Goal: Task Accomplishment & Management: Use online tool/utility

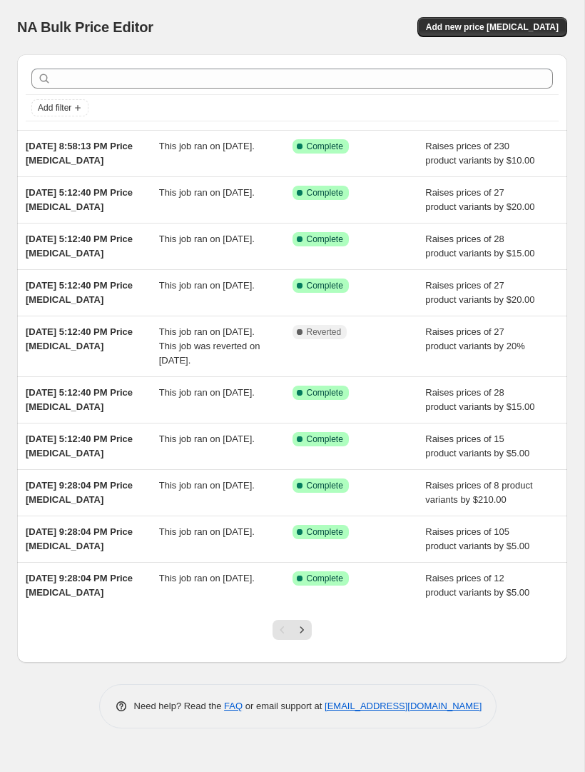
click at [498, 25] on span "Add new price [MEDICAL_DATA]" at bounding box center [492, 26] width 133 height 11
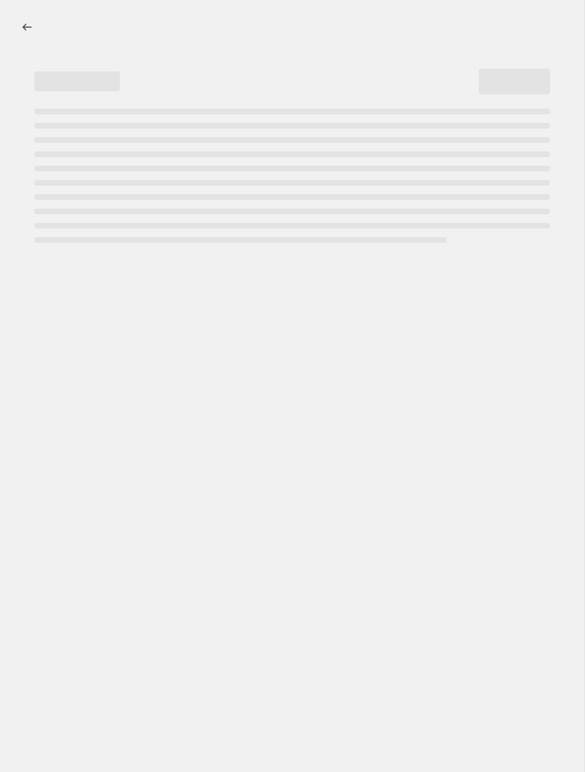
select select "percentage"
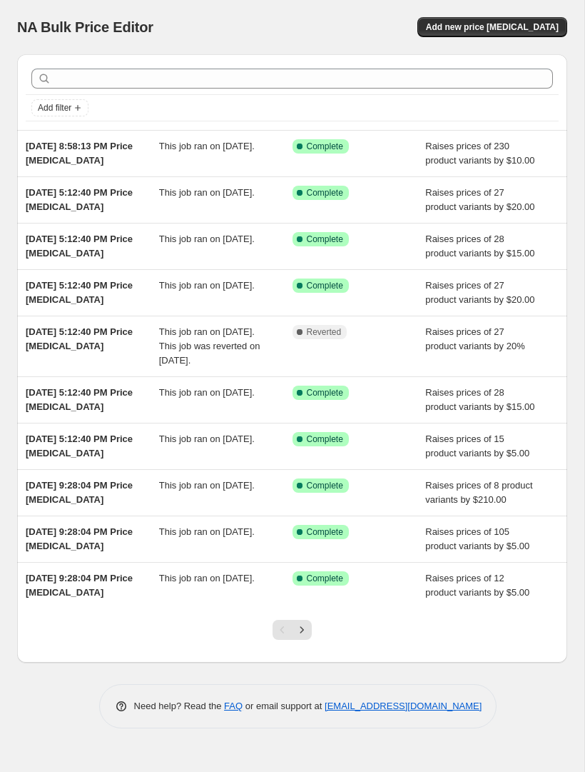
click at [517, 26] on span "Add new price [MEDICAL_DATA]" at bounding box center [492, 26] width 133 height 11
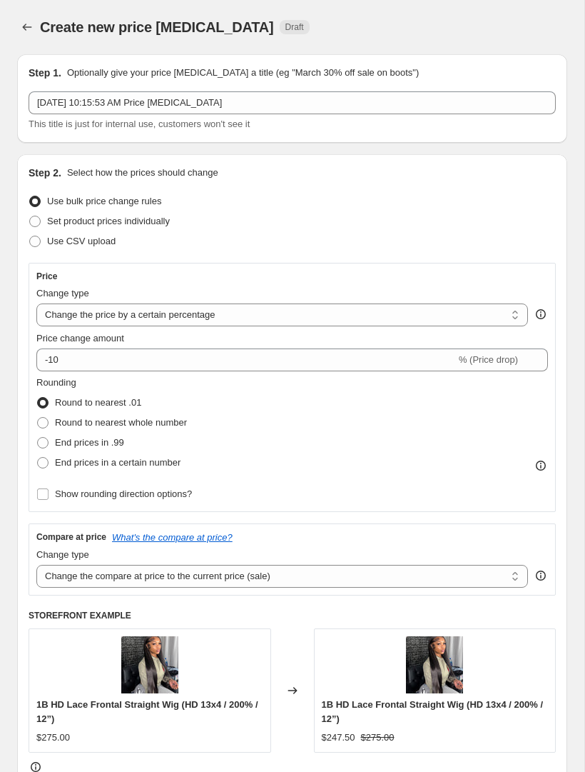
click at [510, 321] on select "Change the price to a certain amount Change the price by a certain amount Chang…" at bounding box center [282, 314] width 492 height 23
select select "by"
type input "-10.00"
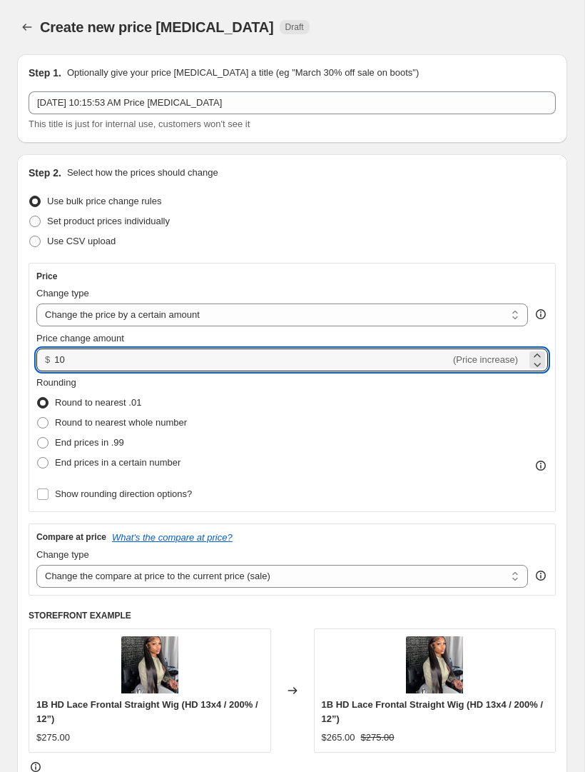
click at [445, 440] on div "Rounding Round to nearest .01 Round to nearest whole number End prices in .99 E…" at bounding box center [292, 424] width 512 height 97
type input "10.00"
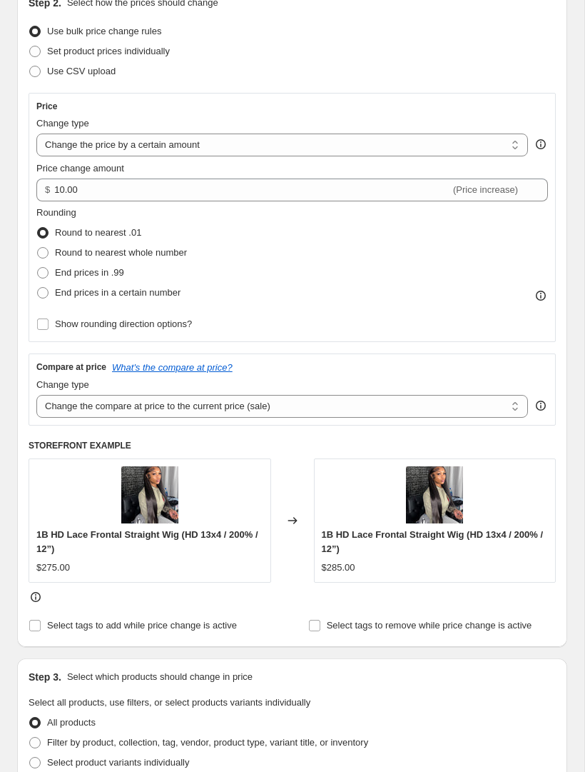
scroll to position [173, 0]
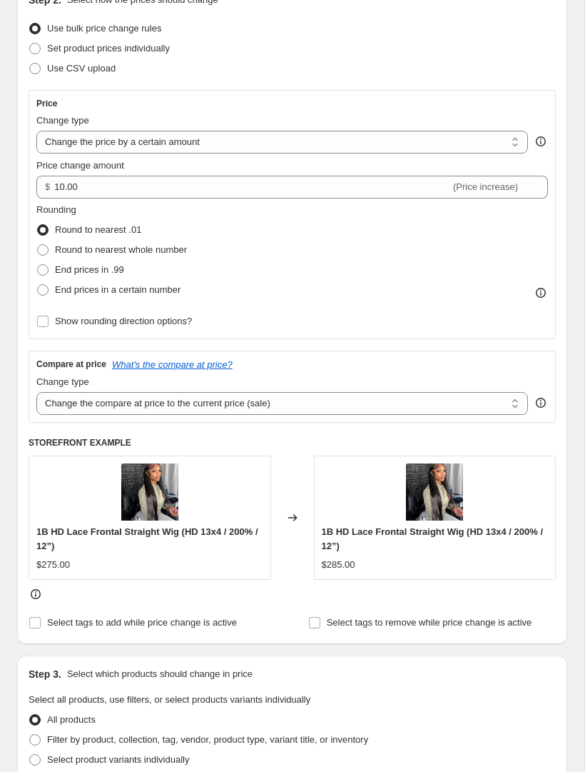
click at [460, 406] on select "Change the compare at price to the current price (sale) Change the compare at p…" at bounding box center [282, 403] width 492 height 23
select select "remove"
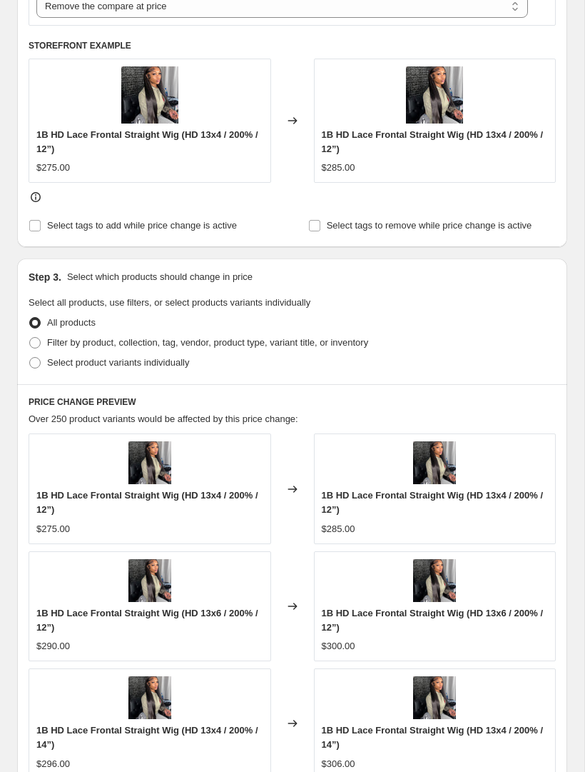
scroll to position [570, 0]
click at [36, 348] on span at bounding box center [35, 342] width 13 height 13
click at [30, 337] on input "Filter by product, collection, tag, vendor, product type, variant title, or inv…" at bounding box center [29, 336] width 1 height 1
radio input "true"
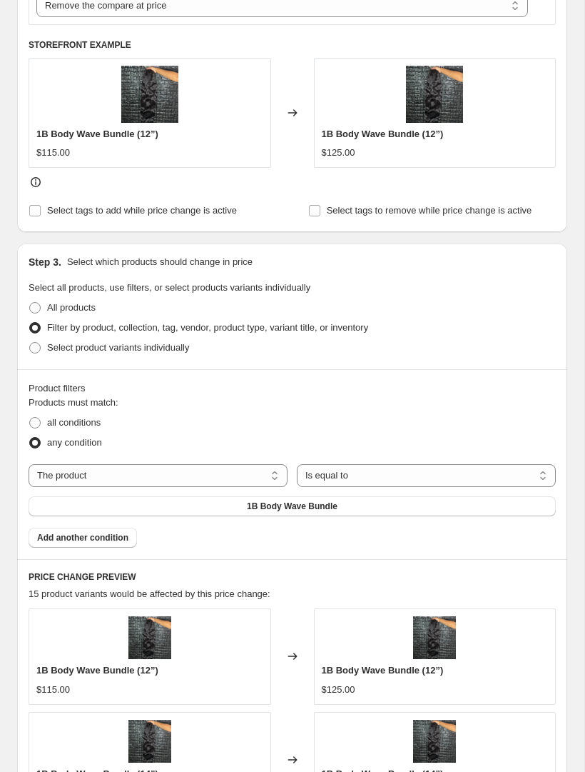
click at [256, 475] on select "The product The product's collection The product's vendor The product's status …" at bounding box center [158, 475] width 259 height 23
click at [396, 478] on select "Is equal to Is not equal to" at bounding box center [426, 475] width 259 height 23
click at [386, 506] on button "1B Body Wave Bundle" at bounding box center [293, 506] width 528 height 20
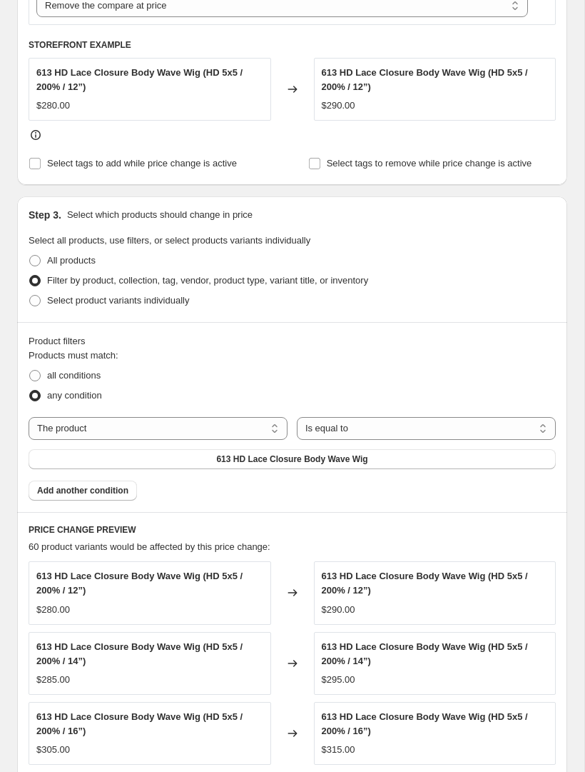
click at [126, 494] on span "Add another condition" at bounding box center [82, 490] width 91 height 11
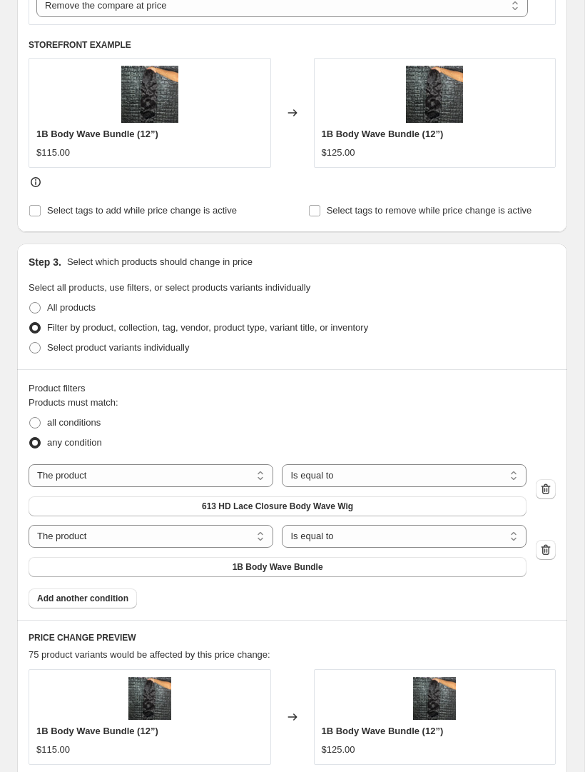
click at [356, 570] on button "1B Body Wave Bundle" at bounding box center [278, 567] width 498 height 20
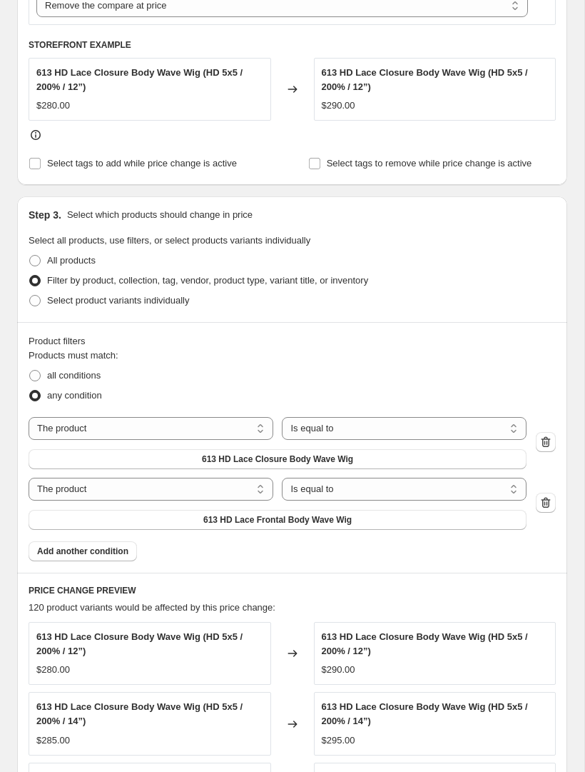
click at [116, 553] on span "Add another condition" at bounding box center [82, 550] width 91 height 11
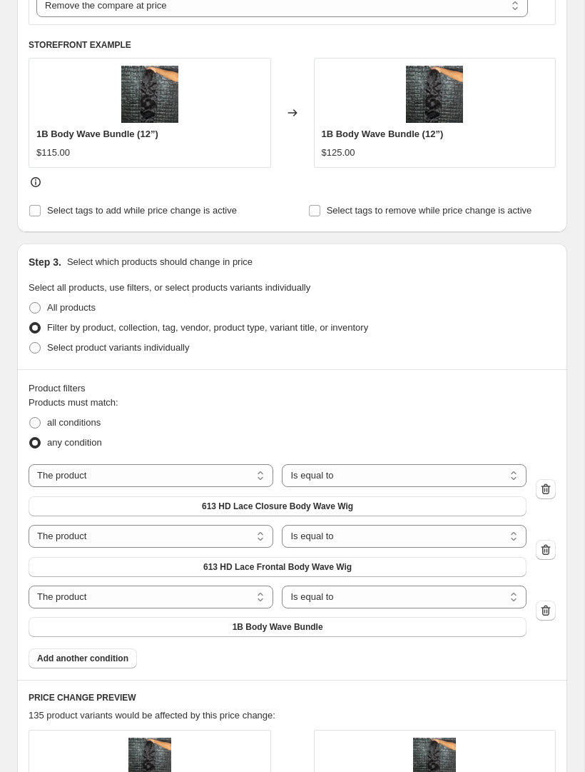
click at [325, 625] on button "1B Body Wave Bundle" at bounding box center [278, 627] width 498 height 20
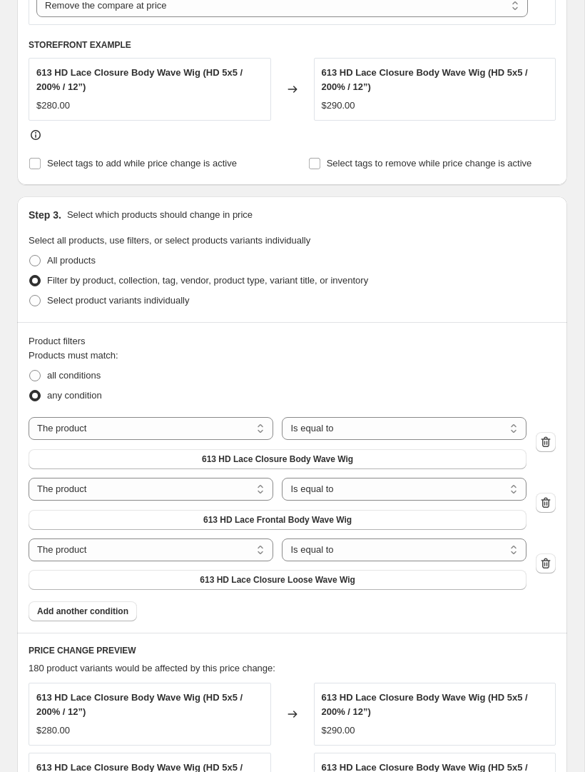
click at [109, 603] on button "Add another condition" at bounding box center [83, 611] width 109 height 20
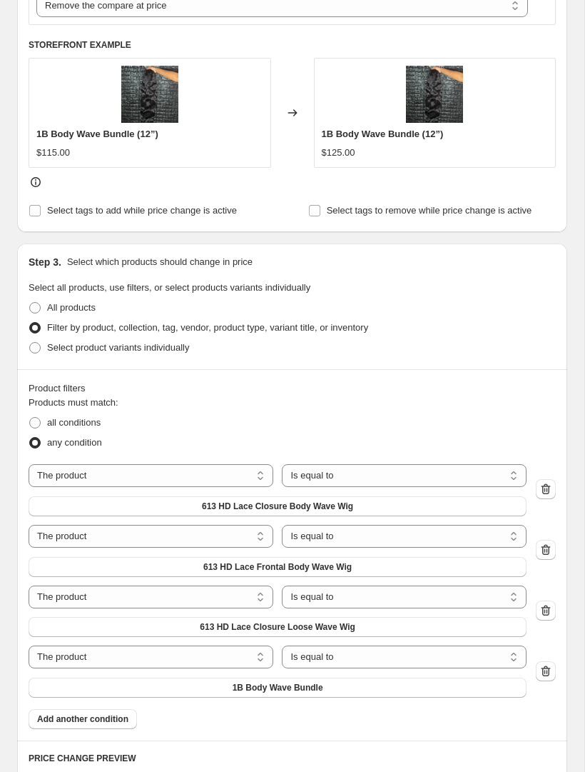
click at [312, 688] on span "1B Body Wave Bundle" at bounding box center [278, 687] width 91 height 11
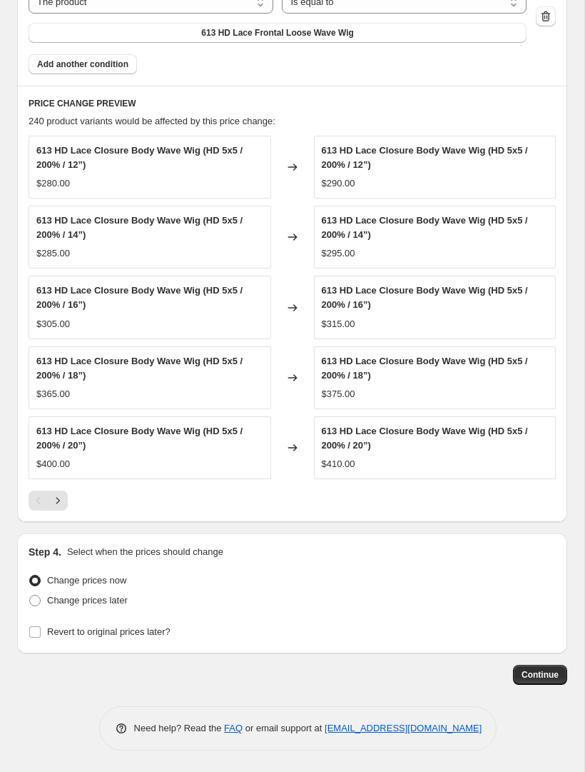
scroll to position [1179, 0]
click at [545, 679] on span "Continue" at bounding box center [540, 674] width 37 height 11
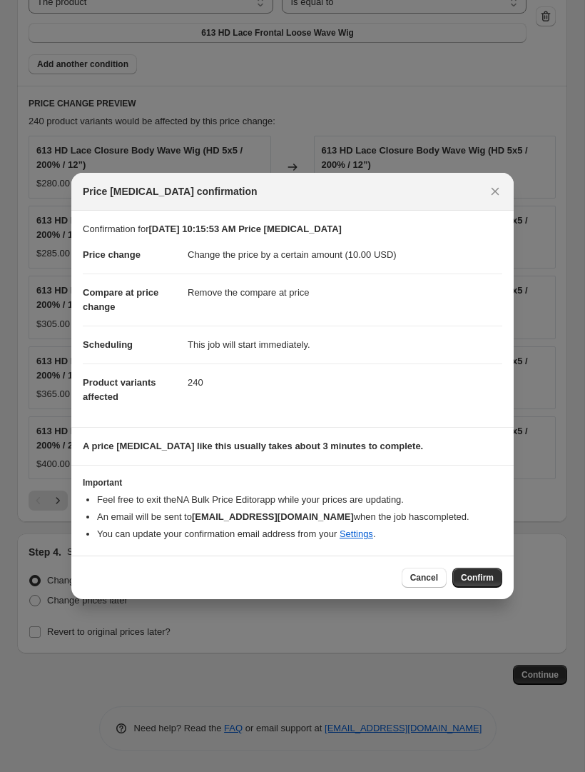
click at [476, 574] on span "Confirm" at bounding box center [477, 577] width 33 height 11
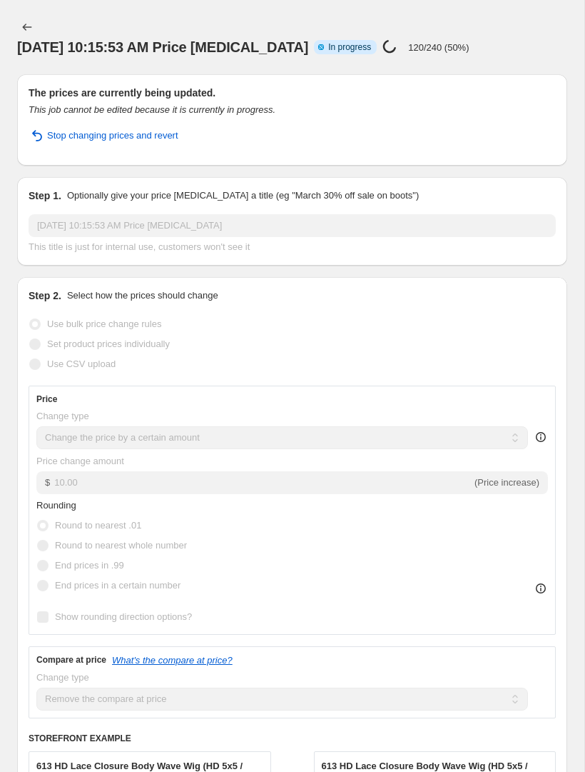
select select "by"
select select "remove"
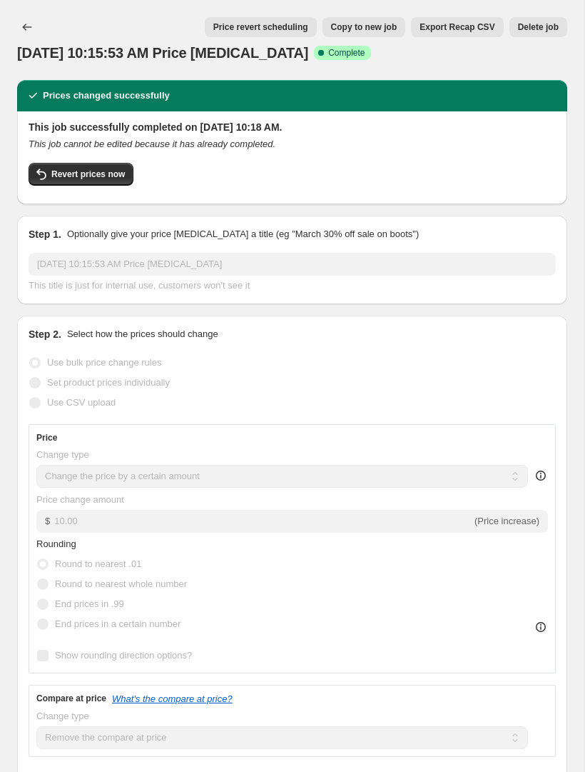
click at [29, 24] on icon "Price change jobs" at bounding box center [27, 27] width 14 height 14
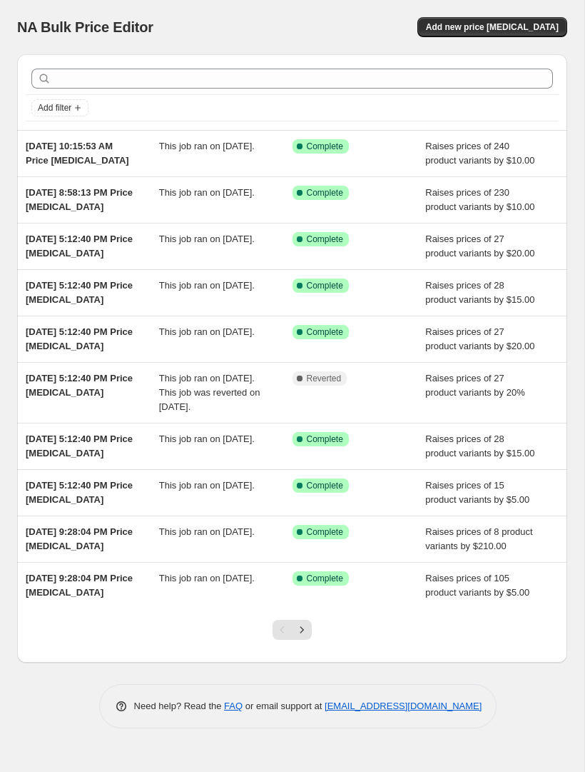
click at [500, 26] on span "Add new price [MEDICAL_DATA]" at bounding box center [492, 26] width 133 height 11
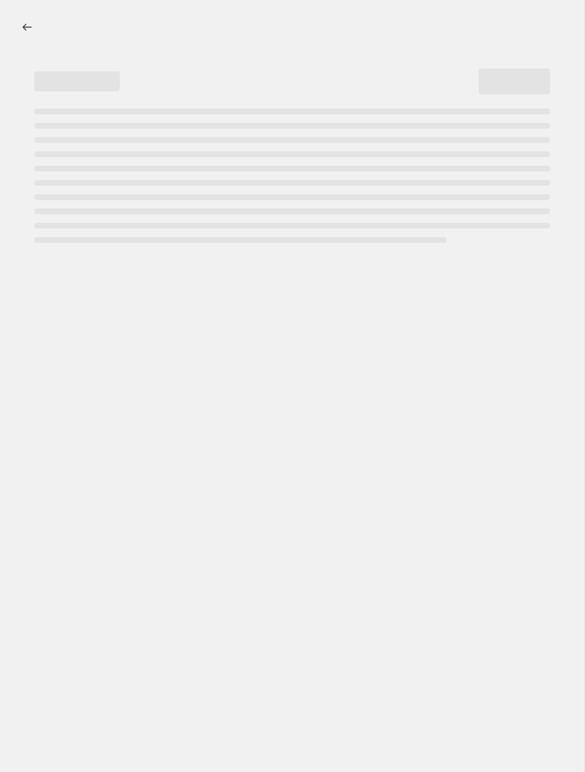
select select "percentage"
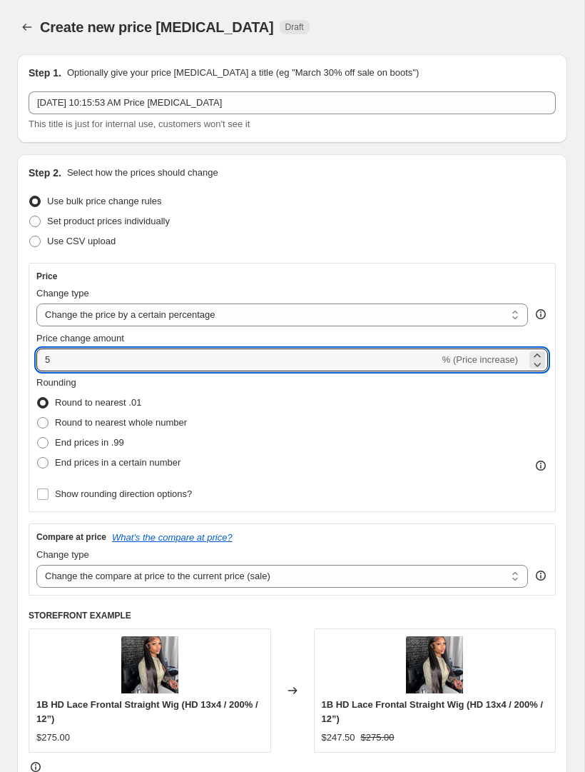
type input "5"
click at [248, 321] on select "Change the price to a certain amount Change the price by a certain amount Chang…" at bounding box center [282, 314] width 492 height 23
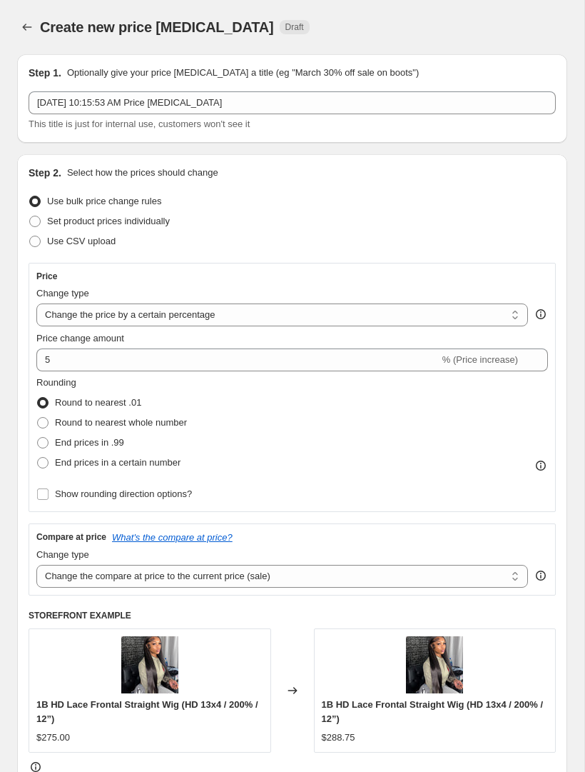
select select "by"
type input "-10.00"
click at [249, 580] on select "Change the compare at price to the current price (sale) Change the compare at p…" at bounding box center [282, 576] width 492 height 23
select select "remove"
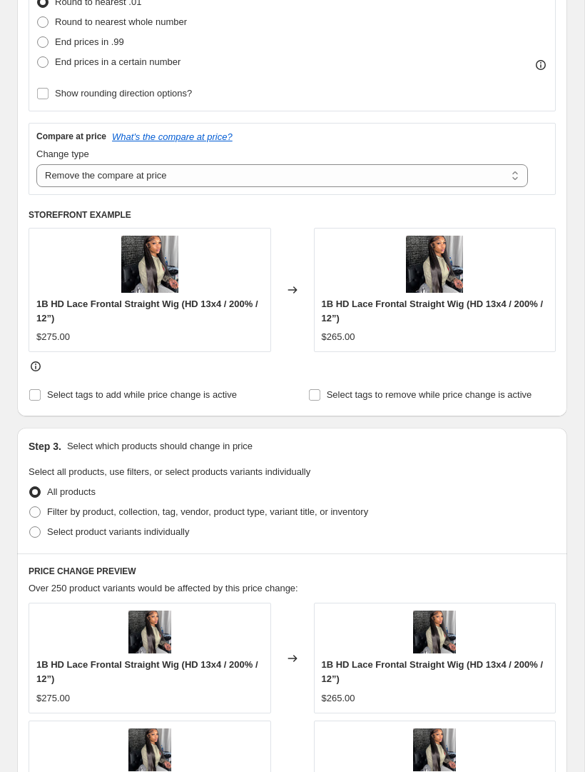
scroll to position [400, 0]
click at [41, 513] on span at bounding box center [35, 512] width 13 height 13
click at [30, 508] on input "Filter by product, collection, tag, vendor, product type, variant title, or inv…" at bounding box center [29, 507] width 1 height 1
radio input "true"
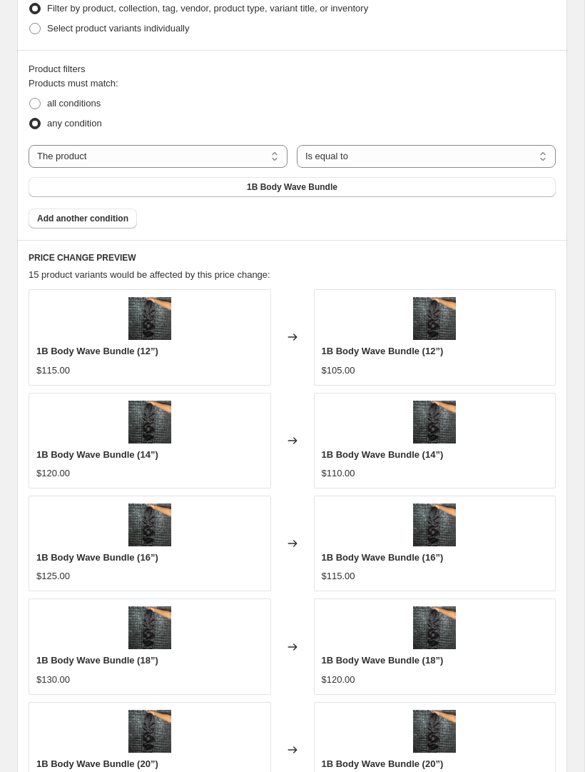
scroll to position [960, 0]
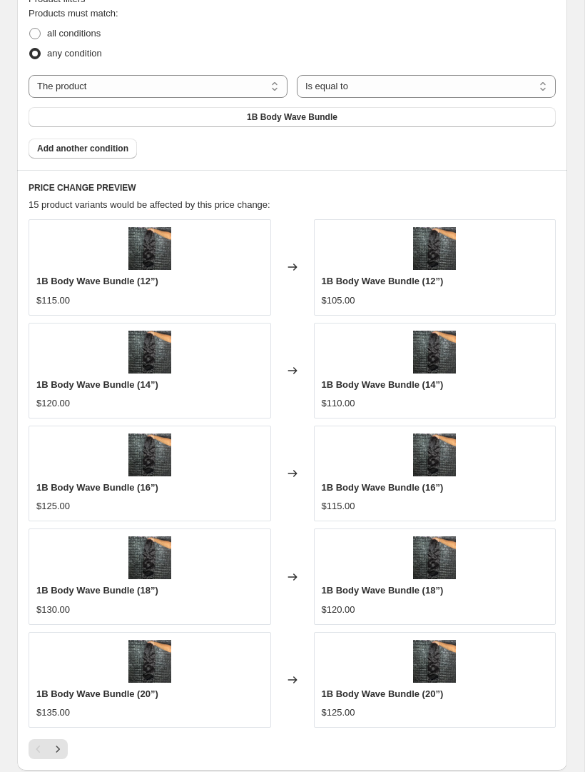
click at [369, 113] on button "1B Body Wave Bundle" at bounding box center [293, 117] width 528 height 20
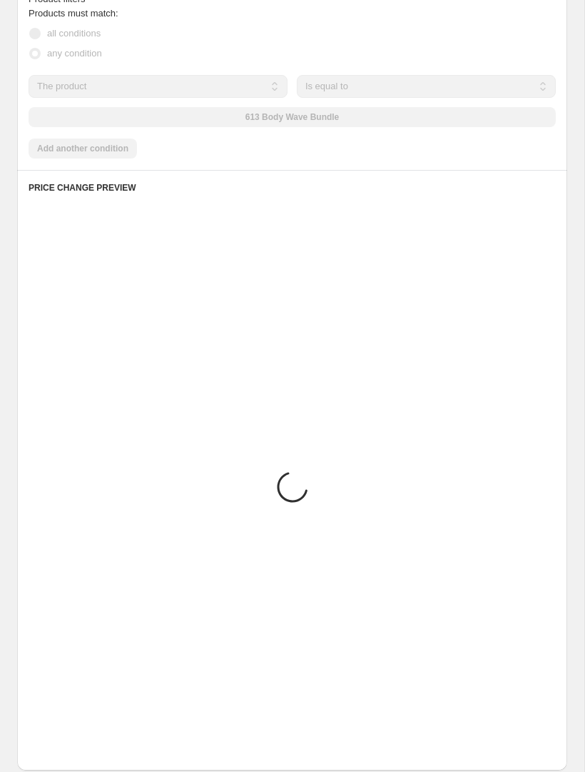
scroll to position [912, 0]
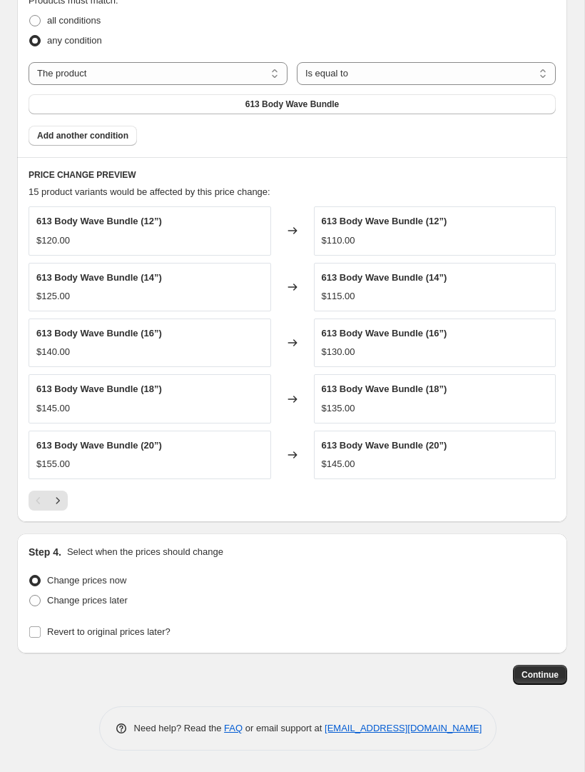
click at [126, 136] on span "Add another condition" at bounding box center [82, 135] width 91 height 11
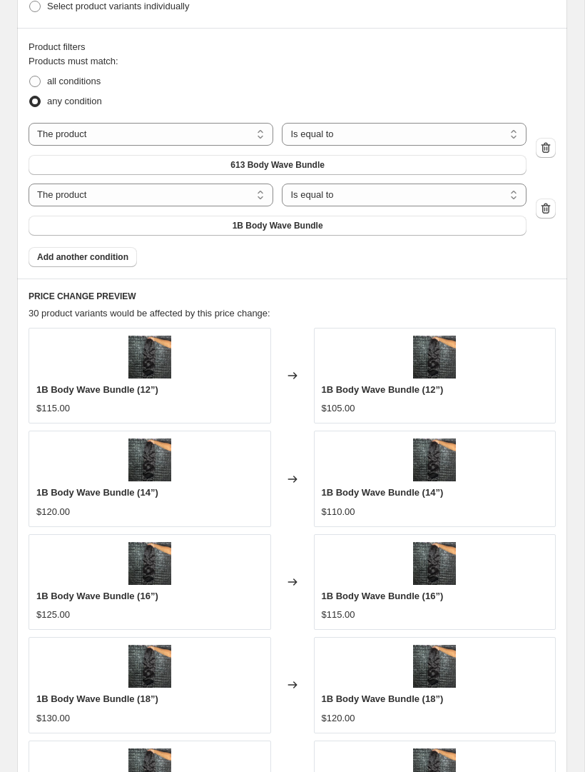
click at [349, 228] on button "1B Body Wave Bundle" at bounding box center [278, 226] width 498 height 20
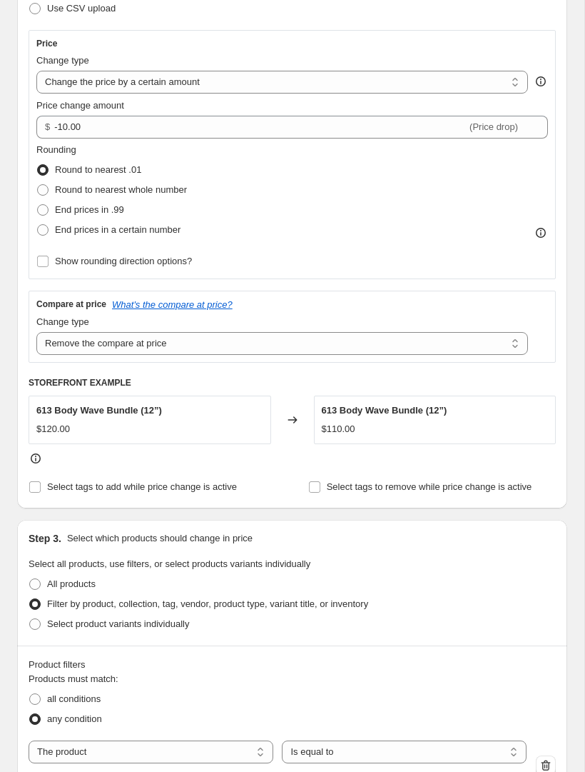
scroll to position [232, 0]
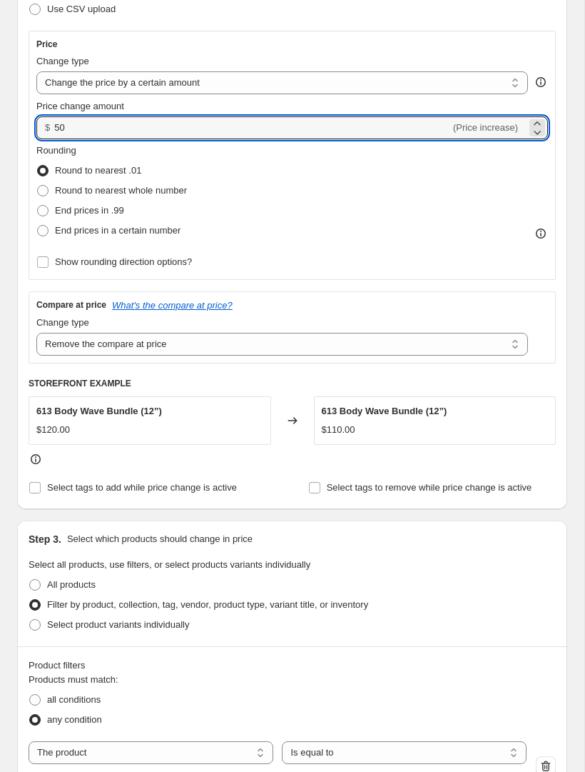
click at [351, 128] on input "50" at bounding box center [252, 127] width 396 height 23
click at [544, 373] on div "Price Change type Change the price to a certain amount Change the price by a ce…" at bounding box center [293, 248] width 528 height 435
type input "5.00"
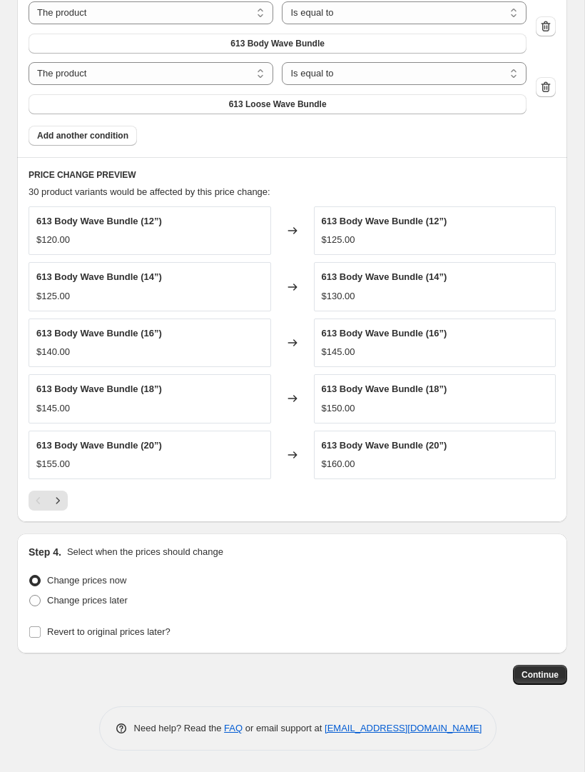
scroll to position [972, 0]
click at [540, 668] on button "Continue" at bounding box center [540, 675] width 54 height 20
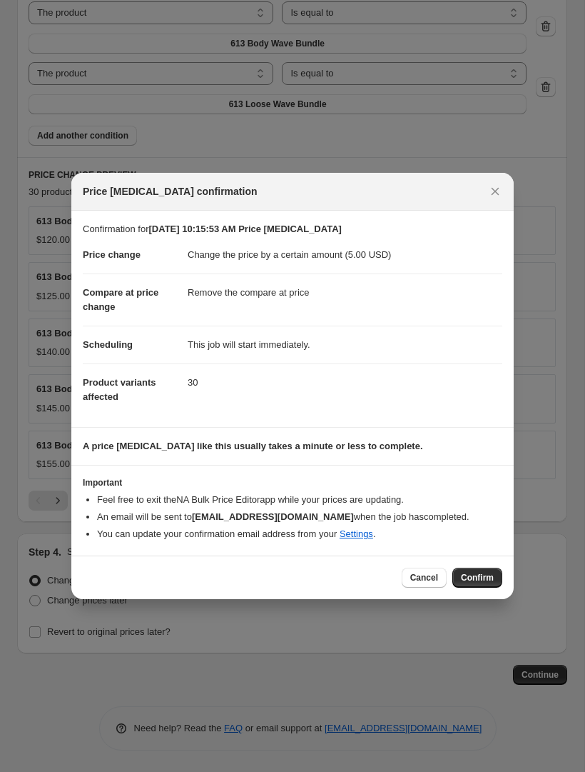
click at [476, 573] on span "Confirm" at bounding box center [477, 577] width 33 height 11
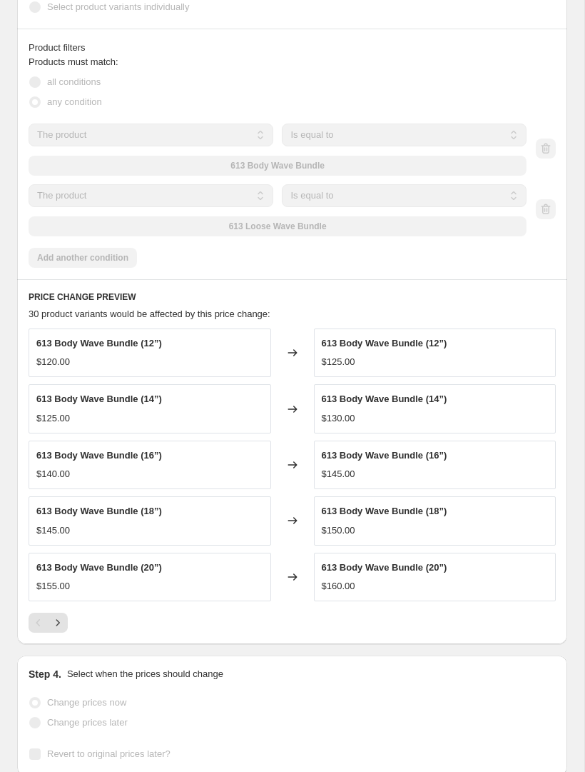
select select "by"
select select "remove"
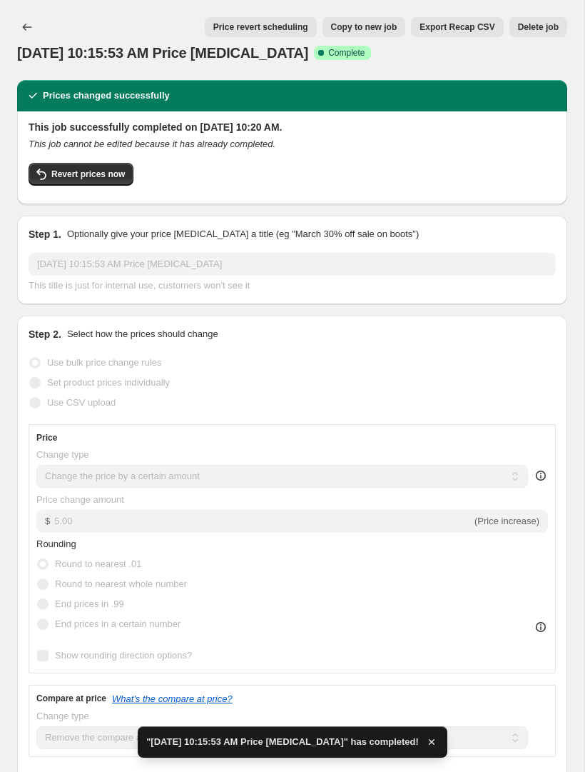
click at [20, 36] on button "Price change jobs" at bounding box center [27, 27] width 20 height 20
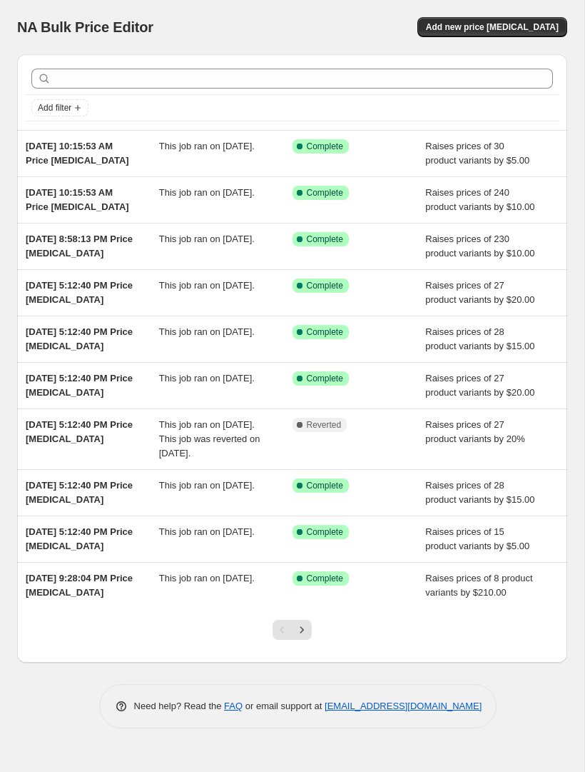
click at [525, 28] on span "Add new price [MEDICAL_DATA]" at bounding box center [492, 26] width 133 height 11
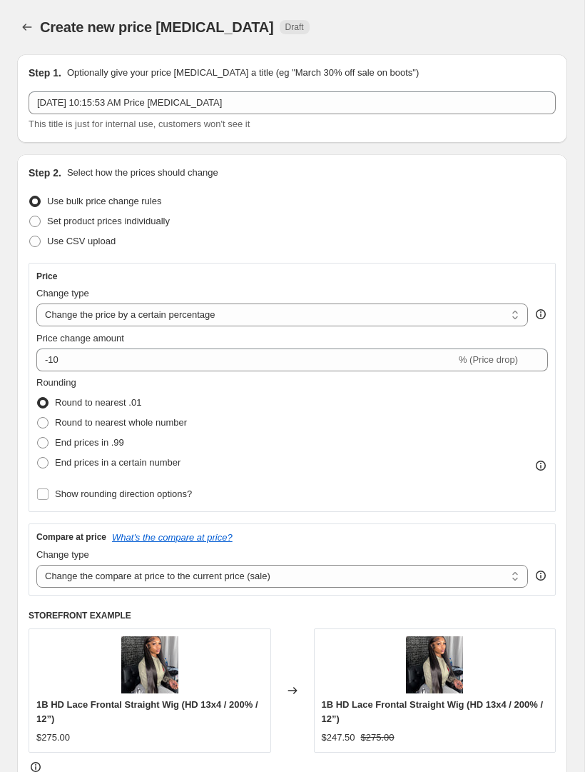
click at [375, 321] on select "Change the price to a certain amount Change the price by a certain amount Chang…" at bounding box center [282, 314] width 492 height 23
select select "by"
type input "-10.00"
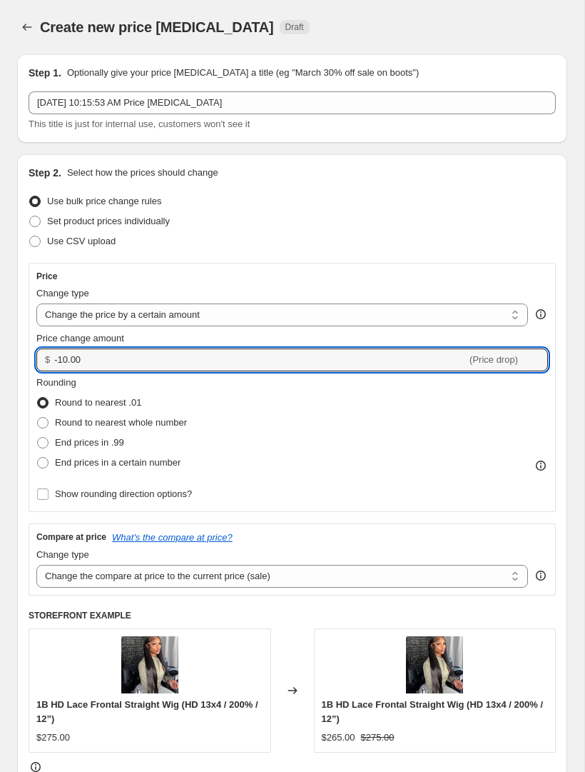
click at [359, 366] on input "-10.00" at bounding box center [260, 359] width 413 height 23
click at [398, 447] on div "Rounding Round to nearest .01 Round to nearest whole number End prices in .99 E…" at bounding box center [292, 424] width 512 height 97
type input "15.00"
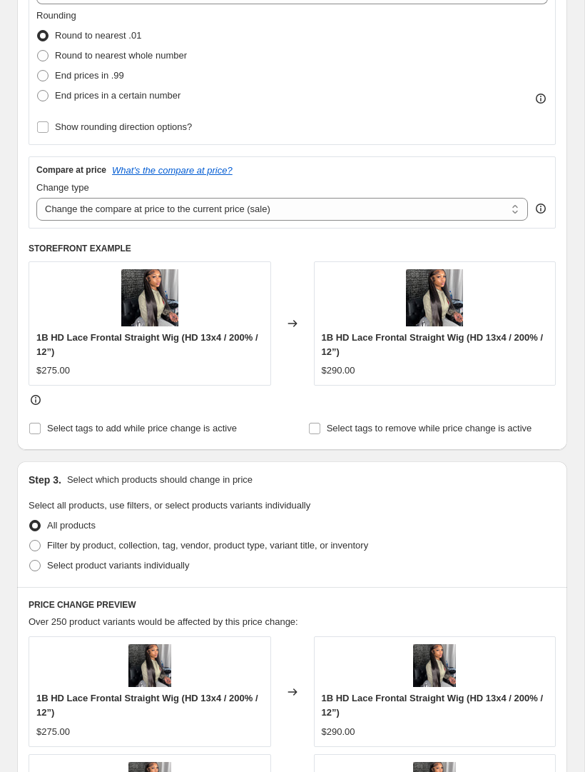
scroll to position [404, 0]
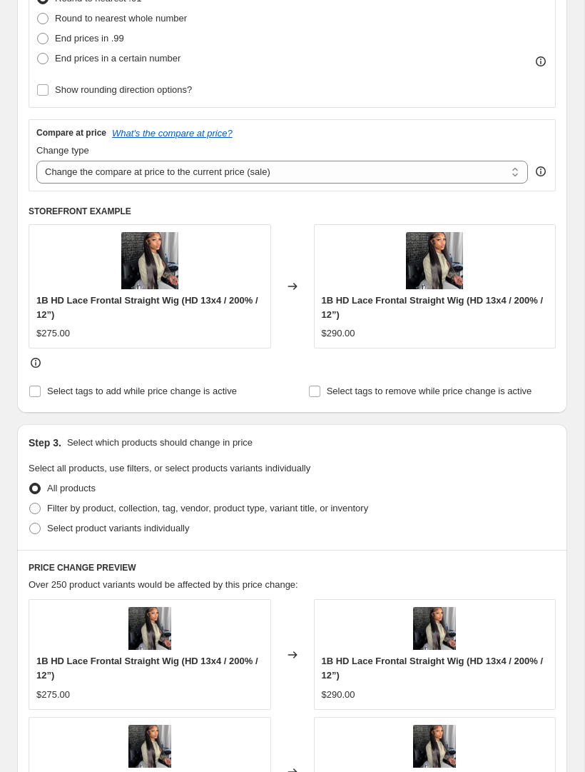
click at [362, 168] on select "Change the compare at price to the current price (sale) Change the compare at p…" at bounding box center [282, 172] width 492 height 23
select select "remove"
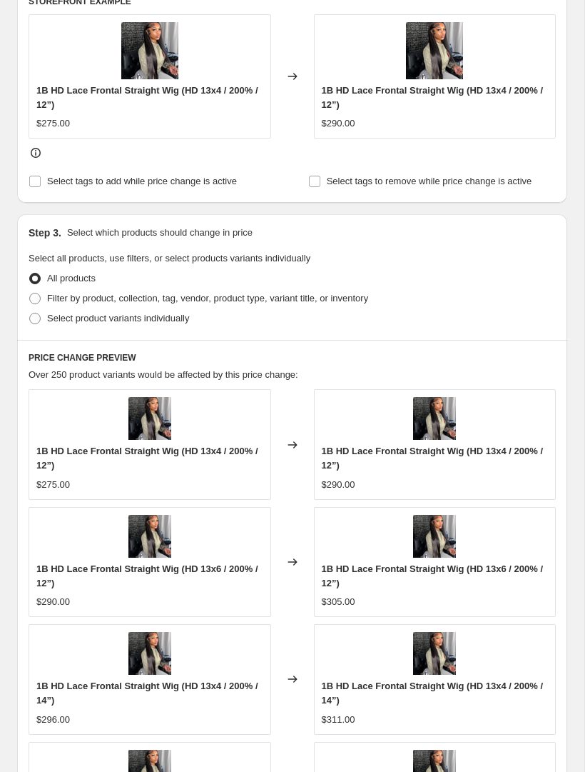
scroll to position [625, 0]
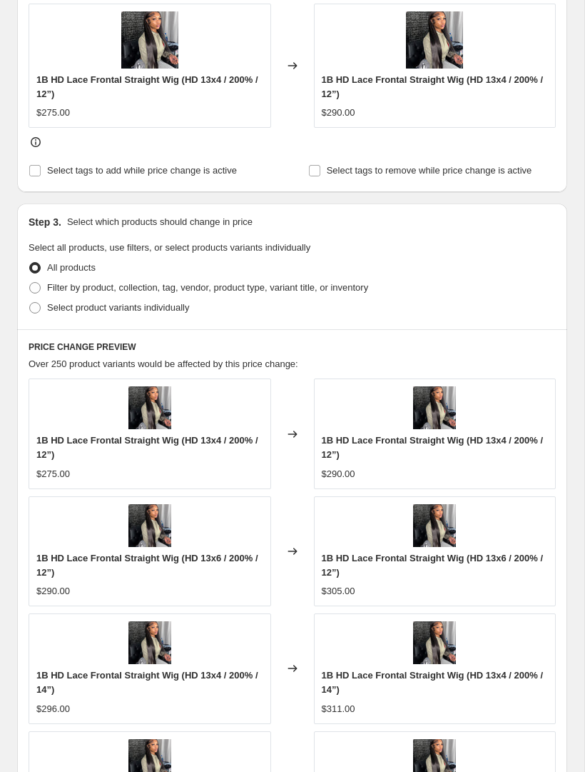
click at [300, 291] on span "Filter by product, collection, tag, vendor, product type, variant title, or inv…" at bounding box center [207, 287] width 321 height 11
click at [30, 283] on input "Filter by product, collection, tag, vendor, product type, variant title, or inv…" at bounding box center [29, 282] width 1 height 1
radio input "true"
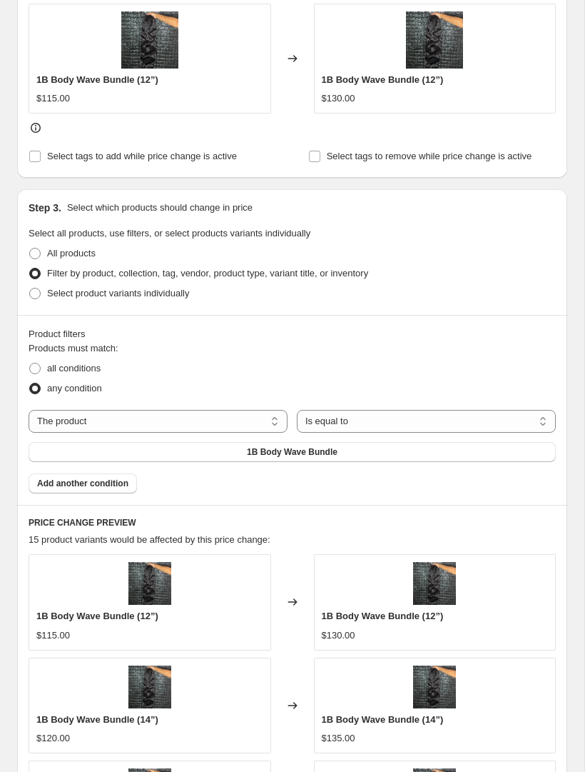
click at [357, 458] on button "1B Body Wave Bundle" at bounding box center [293, 452] width 528 height 20
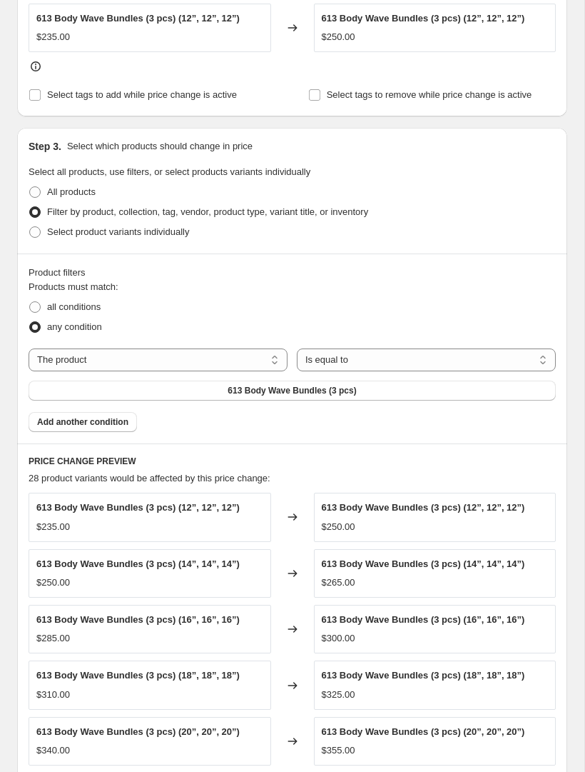
click at [122, 418] on span "Add another condition" at bounding box center [82, 421] width 91 height 11
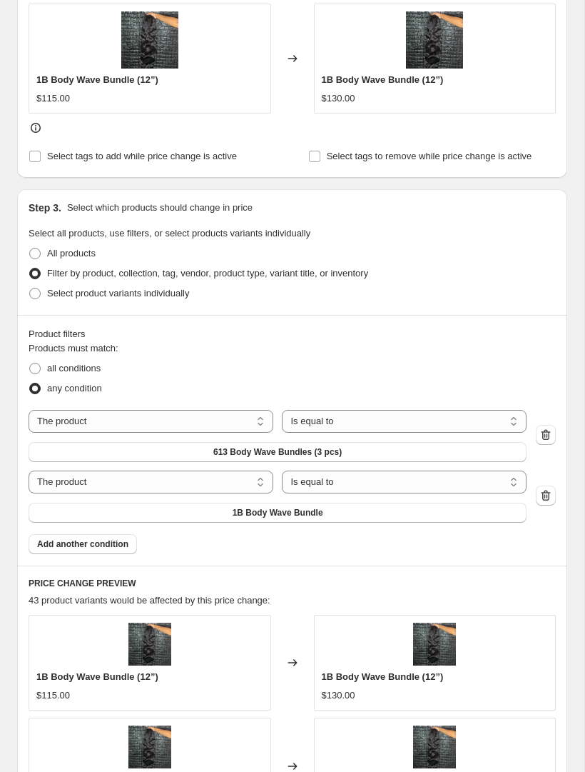
click at [337, 520] on button "1B Body Wave Bundle" at bounding box center [278, 513] width 498 height 20
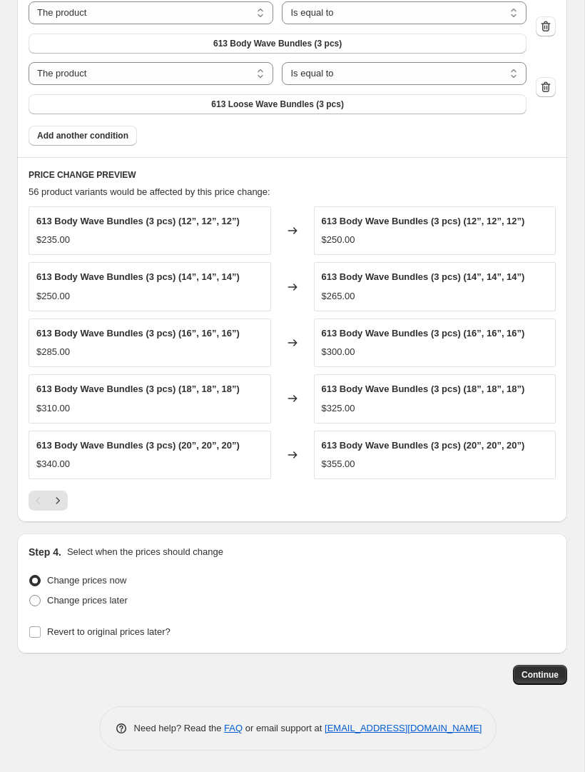
scroll to position [972, 0]
click at [543, 675] on span "Continue" at bounding box center [540, 674] width 37 height 11
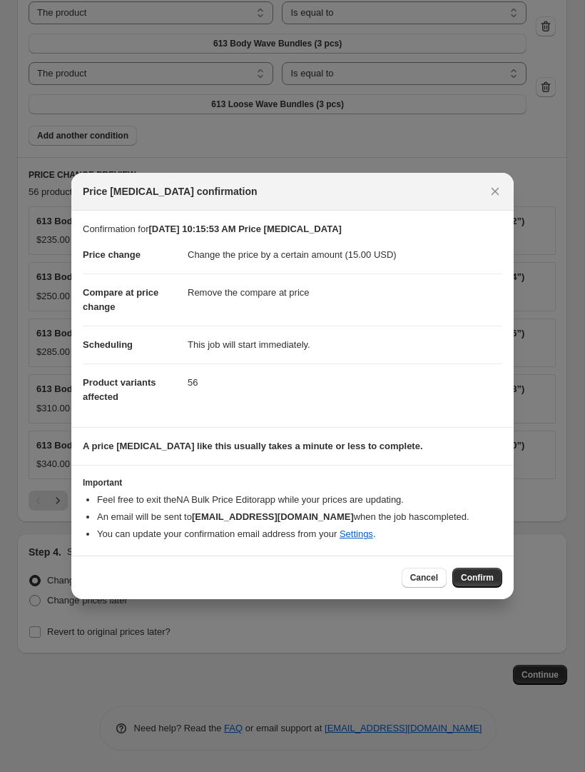
click at [479, 571] on button "Confirm" at bounding box center [478, 578] width 50 height 20
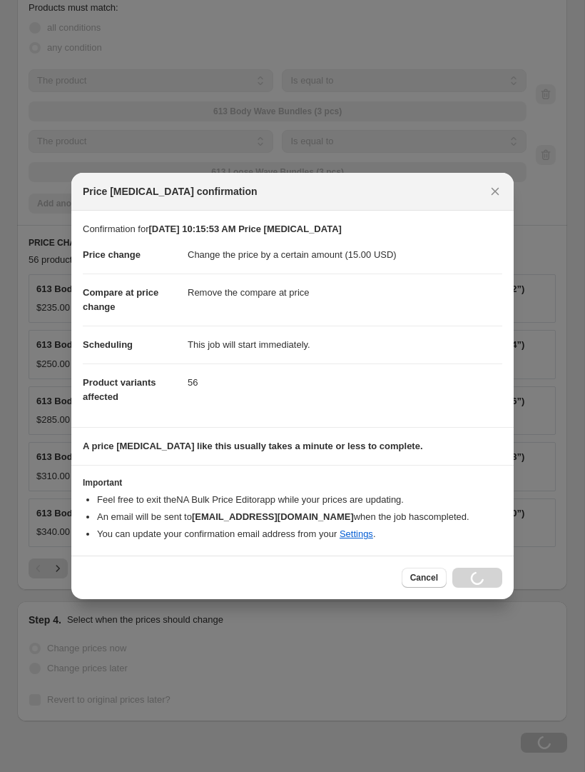
scroll to position [972, 0]
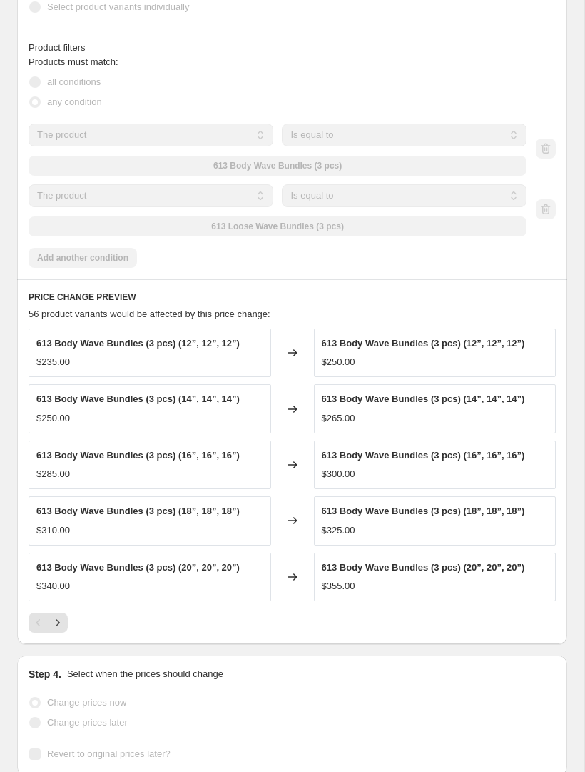
select select "by"
select select "remove"
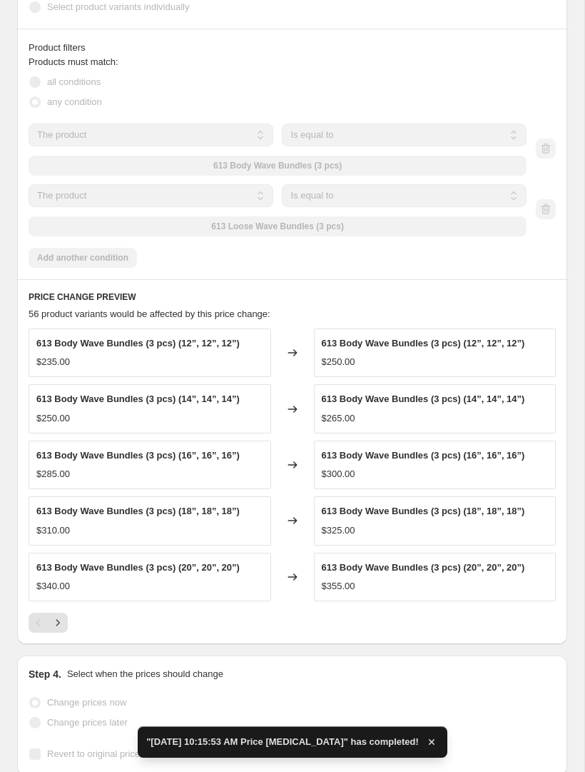
scroll to position [0, 0]
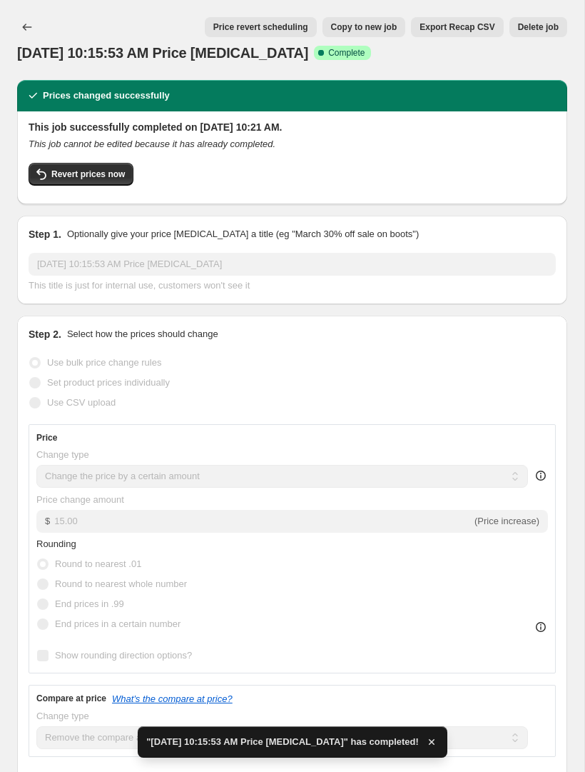
click at [31, 30] on icon "Price change jobs" at bounding box center [27, 27] width 14 height 14
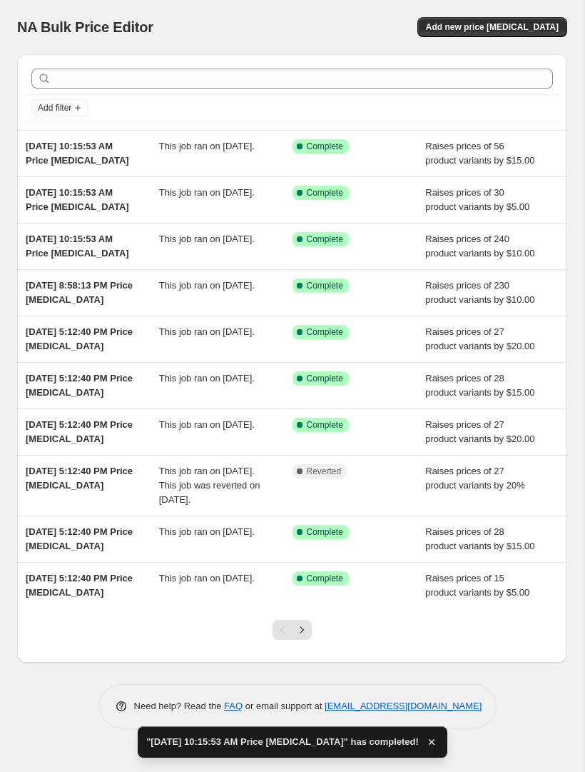
click at [503, 29] on span "Add new price [MEDICAL_DATA]" at bounding box center [492, 26] width 133 height 11
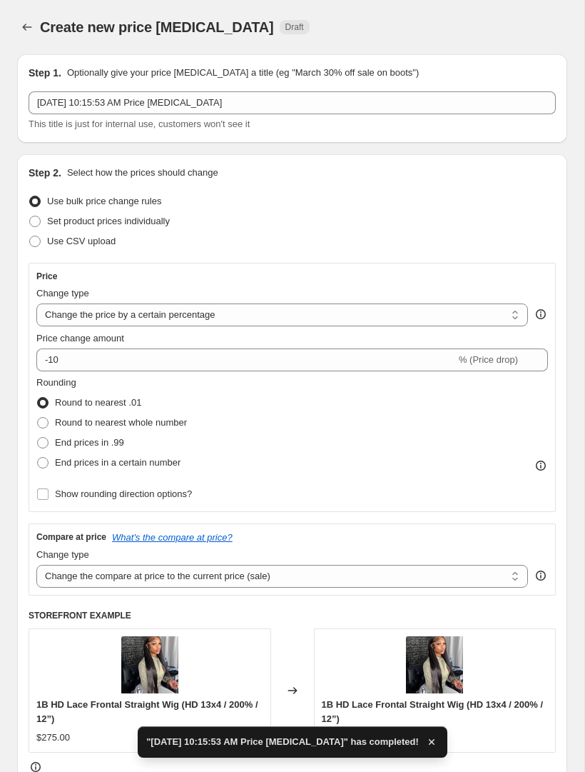
click at [220, 323] on select "Change the price to a certain amount Change the price by a certain amount Chang…" at bounding box center [282, 314] width 492 height 23
select select "by"
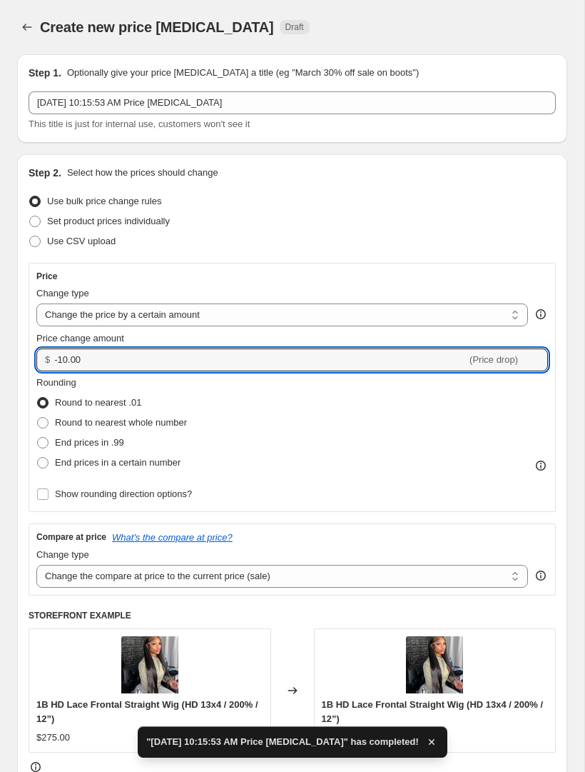
click at [299, 368] on input "-10.00" at bounding box center [260, 359] width 413 height 23
type input "-1"
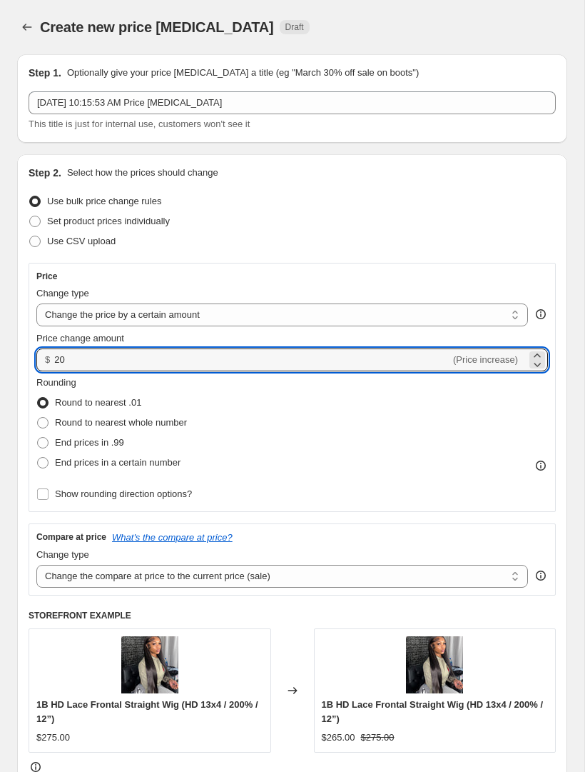
click at [422, 434] on div "Rounding Round to nearest .01 Round to nearest whole number End prices in .99 E…" at bounding box center [292, 424] width 512 height 97
type input "20.00"
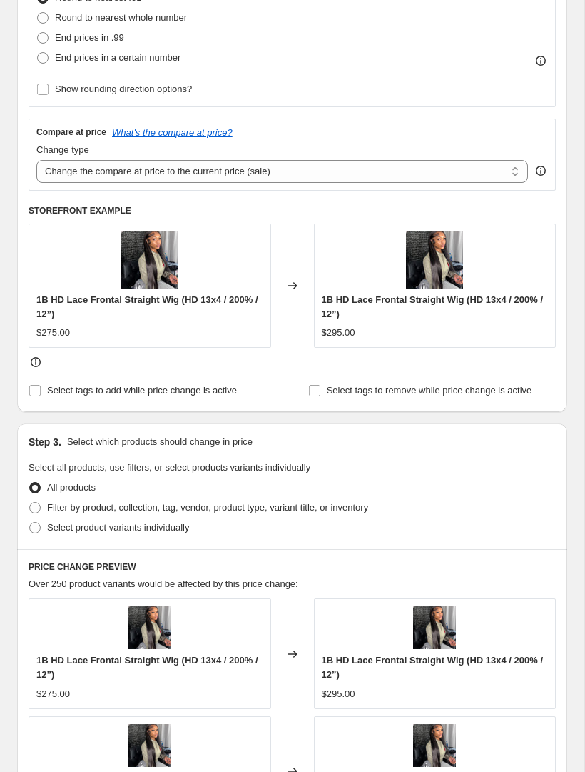
scroll to position [406, 0]
click at [415, 176] on select "Change the compare at price to the current price (sale) Change the compare at p…" at bounding box center [282, 170] width 492 height 23
select select "remove"
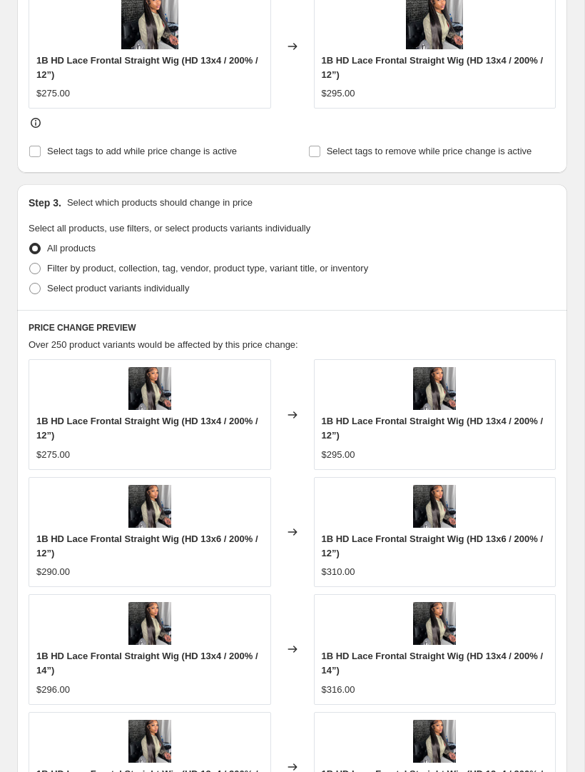
scroll to position [692, 0]
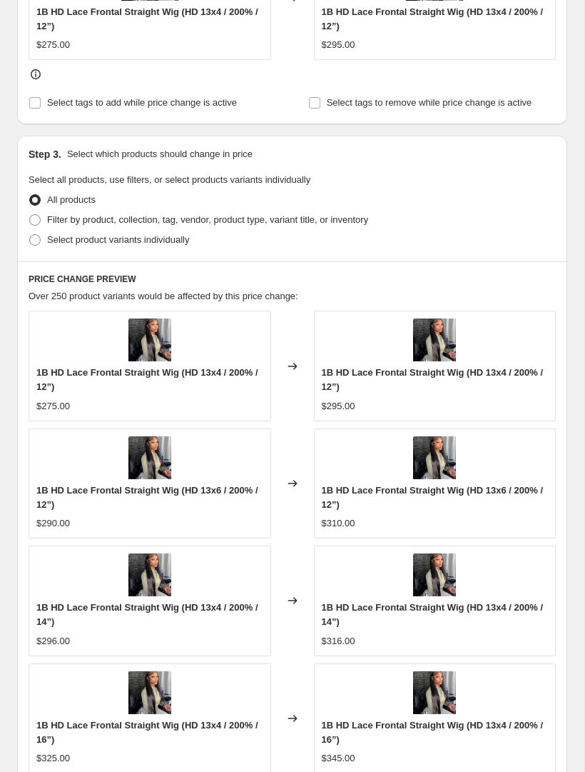
click at [272, 225] on span "Filter by product, collection, tag, vendor, product type, variant title, or inv…" at bounding box center [207, 219] width 321 height 11
click at [30, 215] on input "Filter by product, collection, tag, vendor, product type, variant title, or inv…" at bounding box center [29, 214] width 1 height 1
radio input "true"
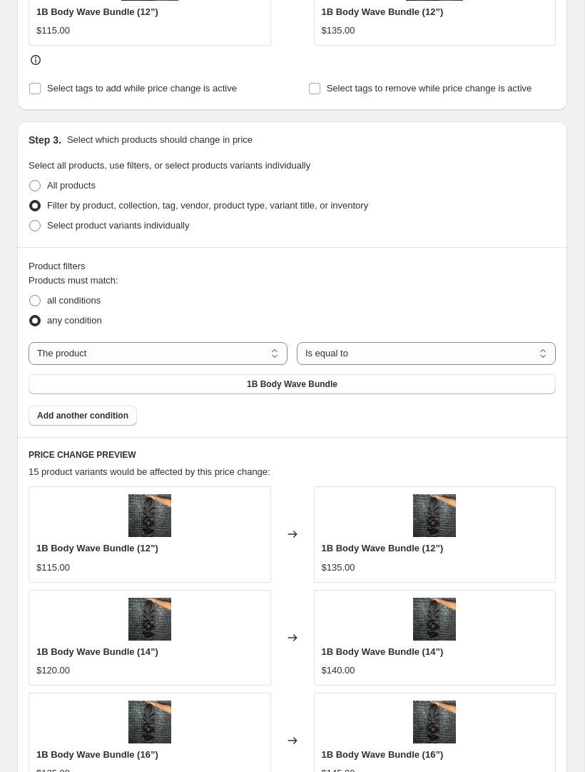
click at [314, 391] on button "1B Body Wave Bundle" at bounding box center [293, 384] width 528 height 20
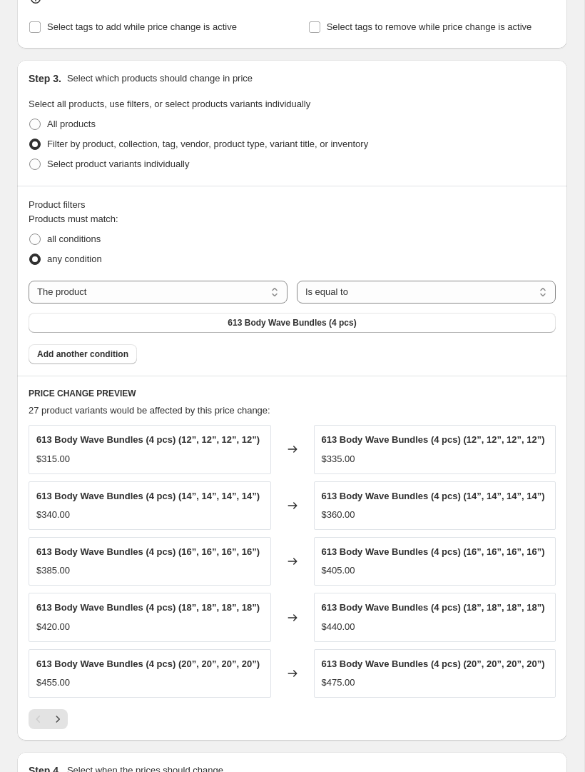
click at [116, 364] on button "Add another condition" at bounding box center [83, 354] width 109 height 20
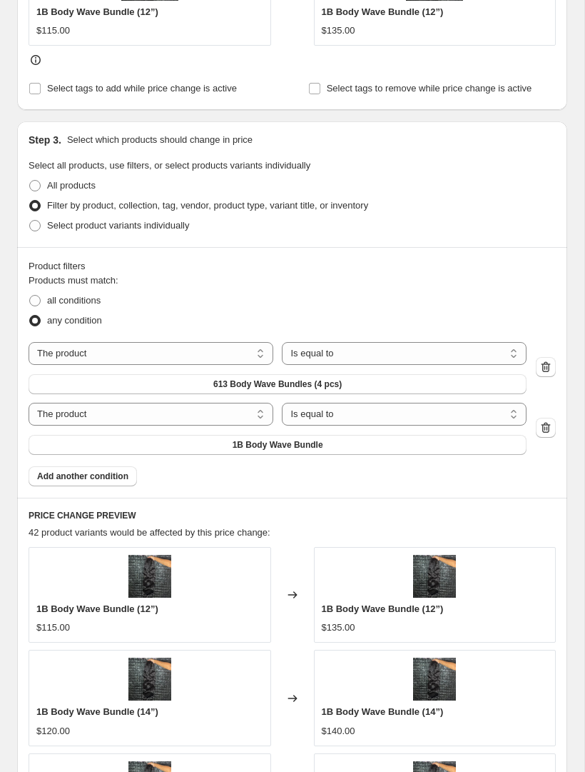
click at [348, 445] on button "1B Body Wave Bundle" at bounding box center [278, 445] width 498 height 20
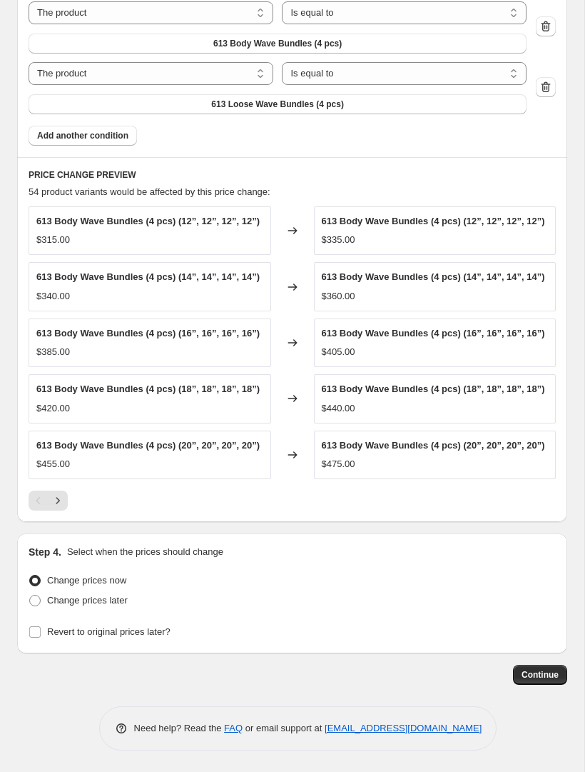
scroll to position [1033, 0]
click at [548, 680] on span "Continue" at bounding box center [540, 674] width 37 height 11
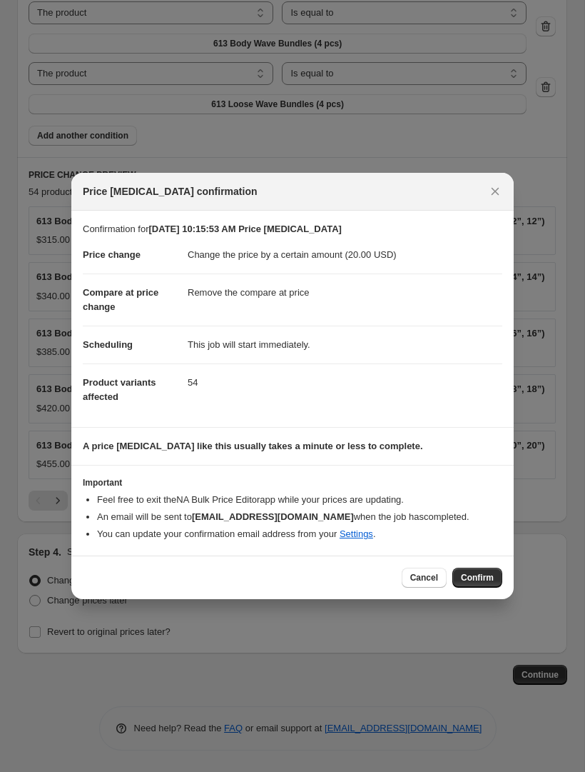
click at [482, 577] on span "Confirm" at bounding box center [477, 577] width 33 height 11
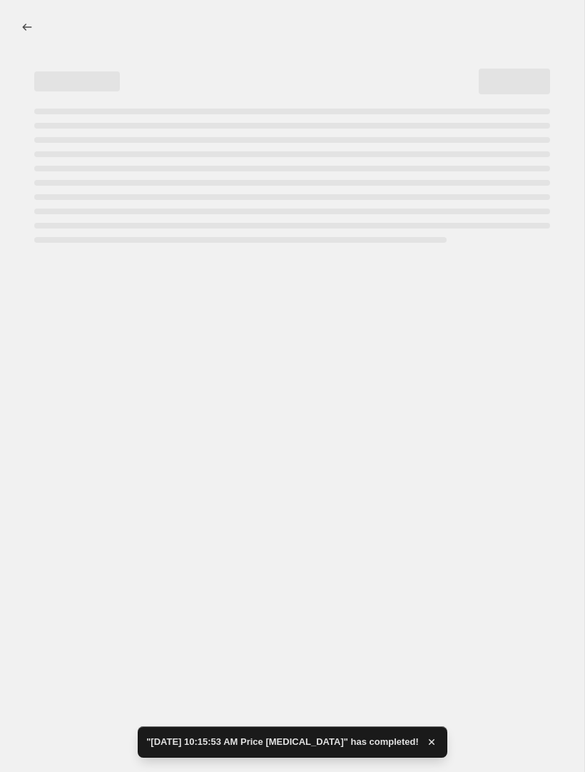
select select "by"
select select "remove"
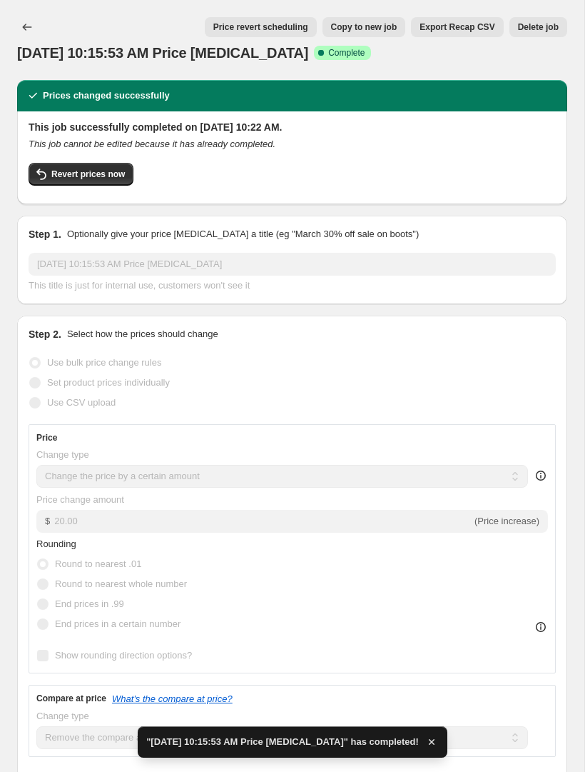
click at [28, 29] on icon "Price change jobs" at bounding box center [27, 27] width 14 height 14
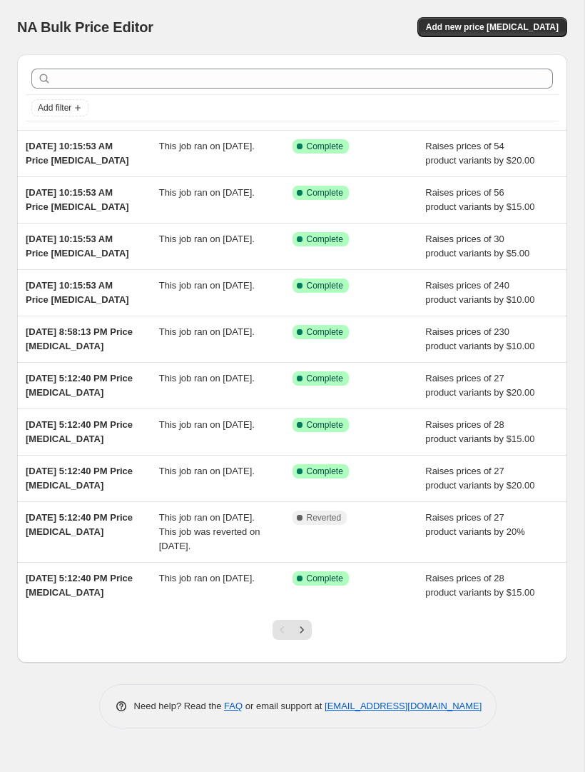
click at [533, 27] on span "Add new price [MEDICAL_DATA]" at bounding box center [492, 26] width 133 height 11
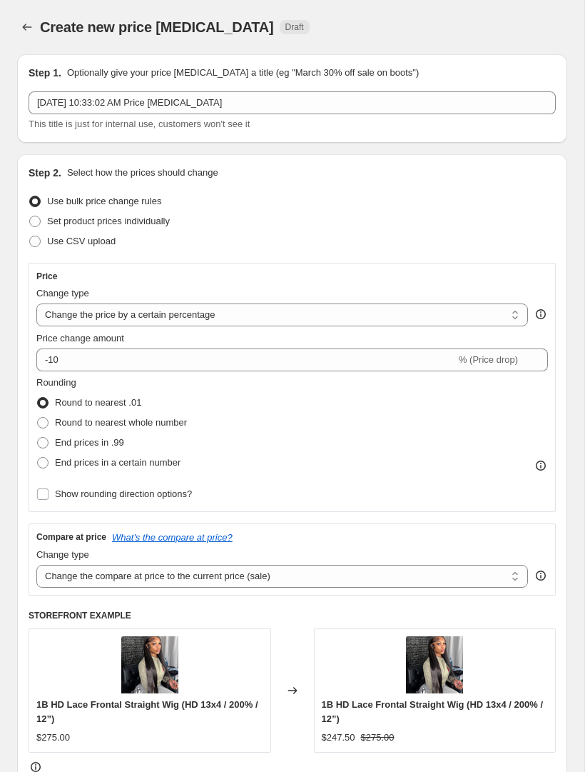
click at [236, 319] on select "Change the price to a certain amount Change the price by a certain amount Chang…" at bounding box center [282, 314] width 492 height 23
select select "by"
type input "-10.00"
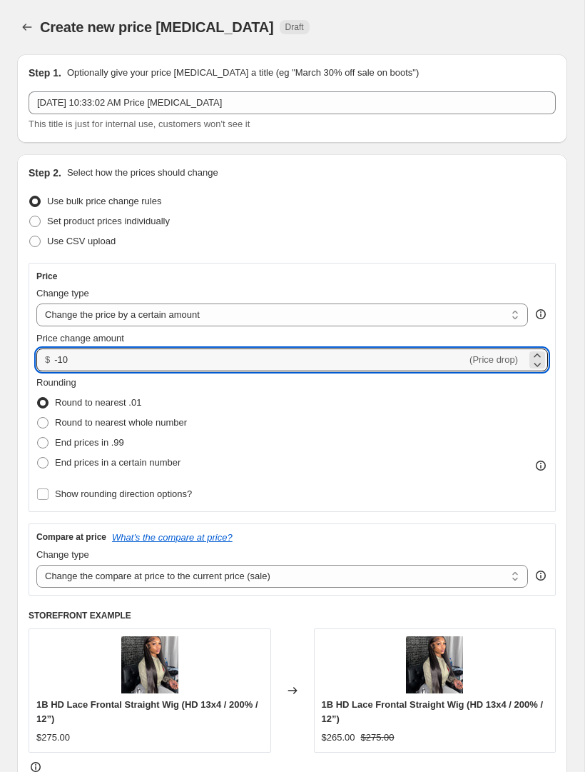
type input "-1"
click at [430, 475] on div "Rounding Round to nearest .01 Round to nearest whole number End prices in .99 E…" at bounding box center [292, 440] width 512 height 129
type input "5.00"
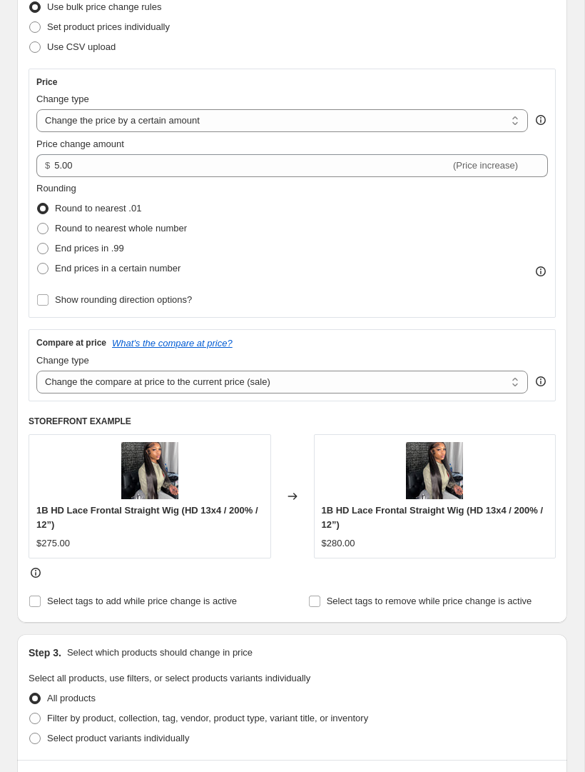
scroll to position [197, 0]
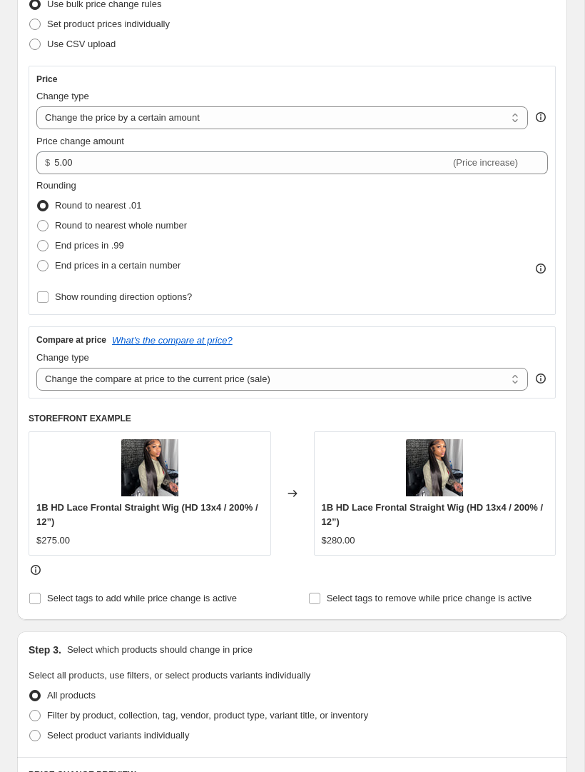
click at [413, 373] on select "Change the compare at price to the current price (sale) Change the compare at p…" at bounding box center [282, 379] width 492 height 23
select select "remove"
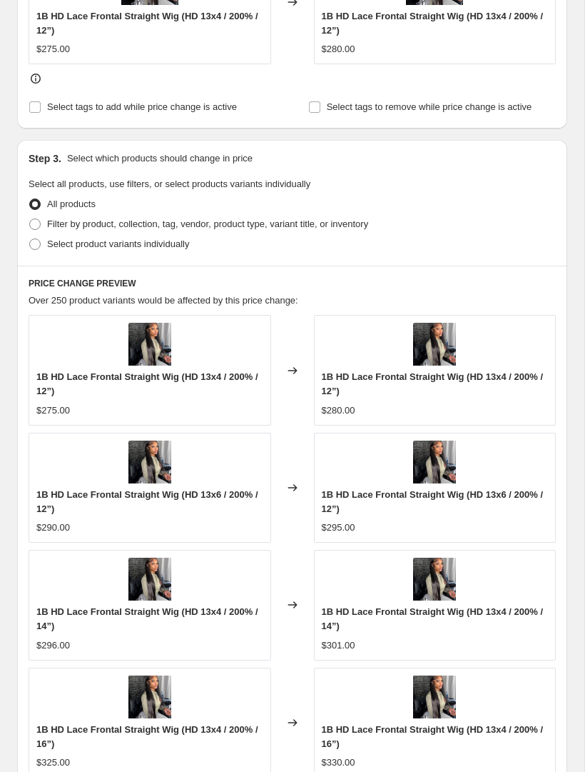
scroll to position [677, 0]
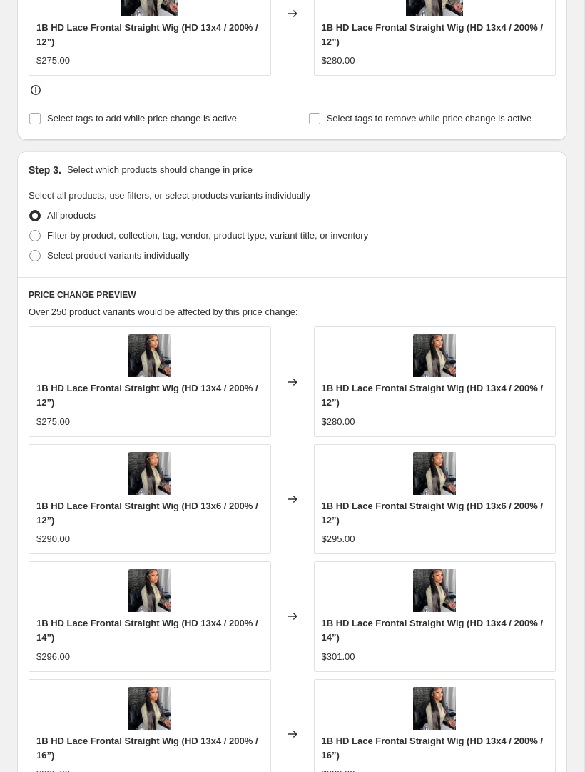
click at [339, 245] on label "Filter by product, collection, tag, vendor, product type, variant title, or inv…" at bounding box center [199, 236] width 340 height 20
click at [30, 231] on input "Filter by product, collection, tag, vendor, product type, variant title, or inv…" at bounding box center [29, 230] width 1 height 1
radio input "true"
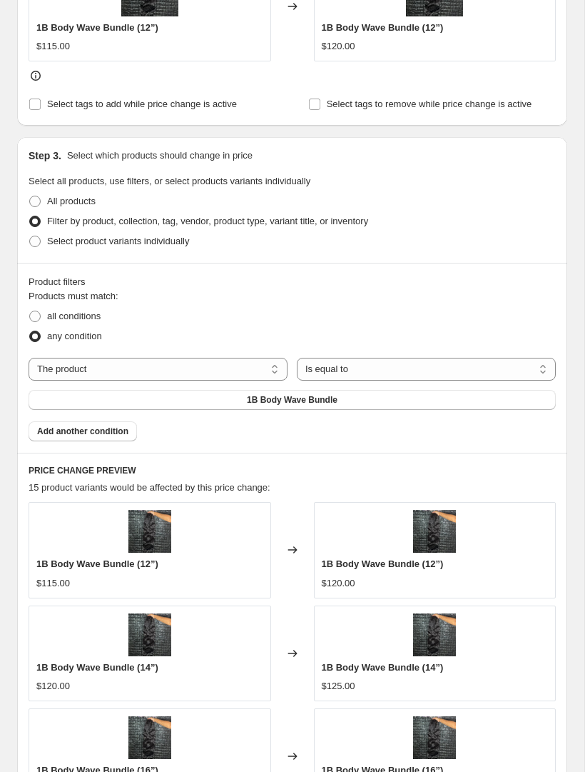
click at [352, 401] on button "1B Body Wave Bundle" at bounding box center [293, 400] width 528 height 20
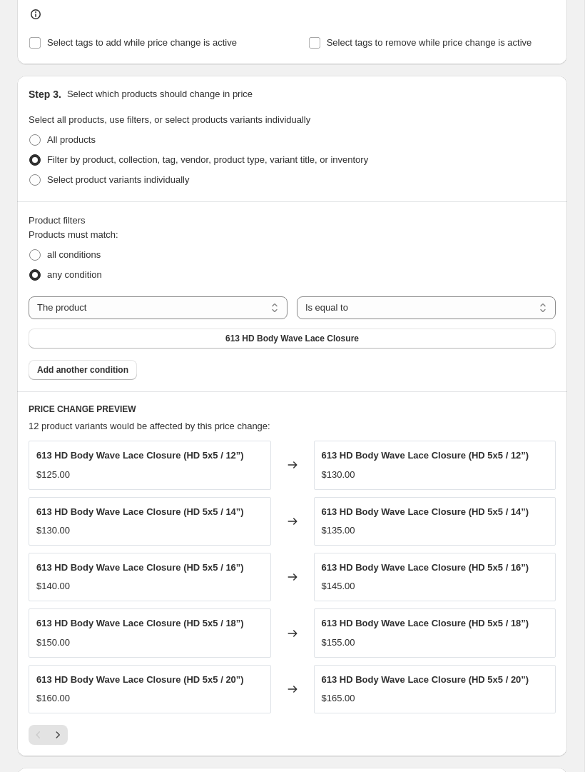
click at [94, 378] on button "Add another condition" at bounding box center [83, 370] width 109 height 20
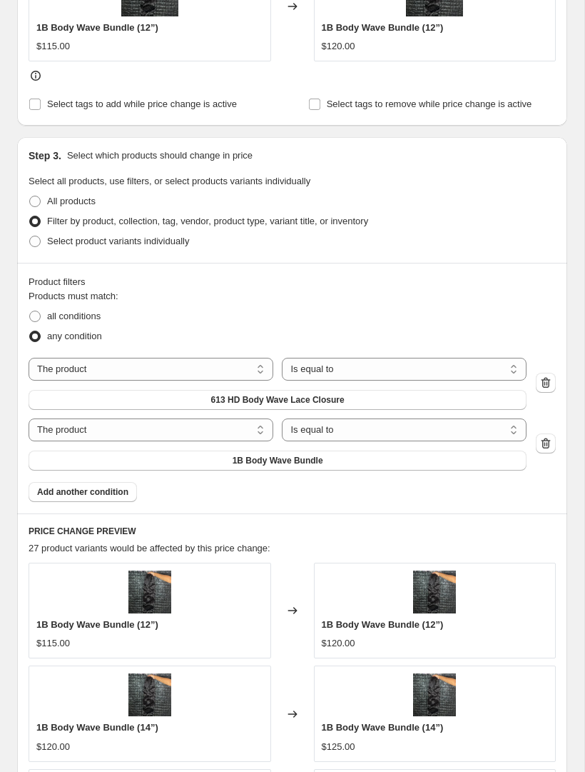
click at [326, 465] on button "1B Body Wave Bundle" at bounding box center [278, 460] width 498 height 20
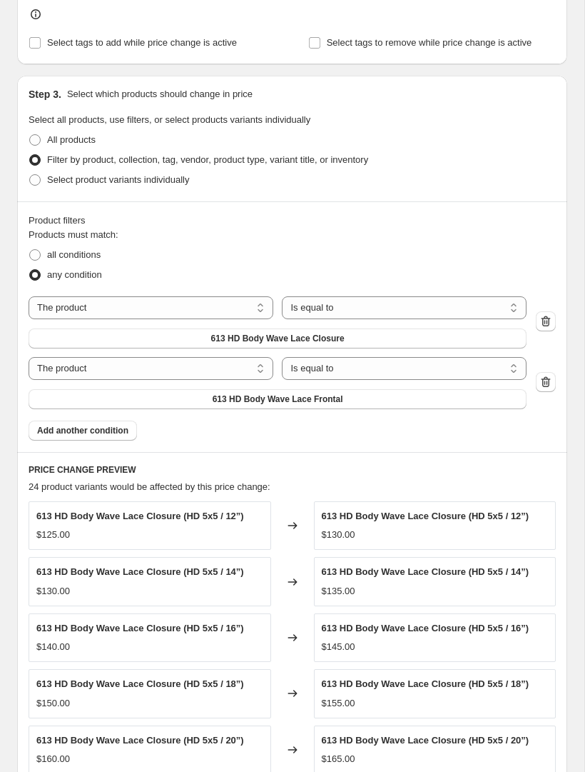
click at [110, 434] on span "Add another condition" at bounding box center [82, 430] width 91 height 11
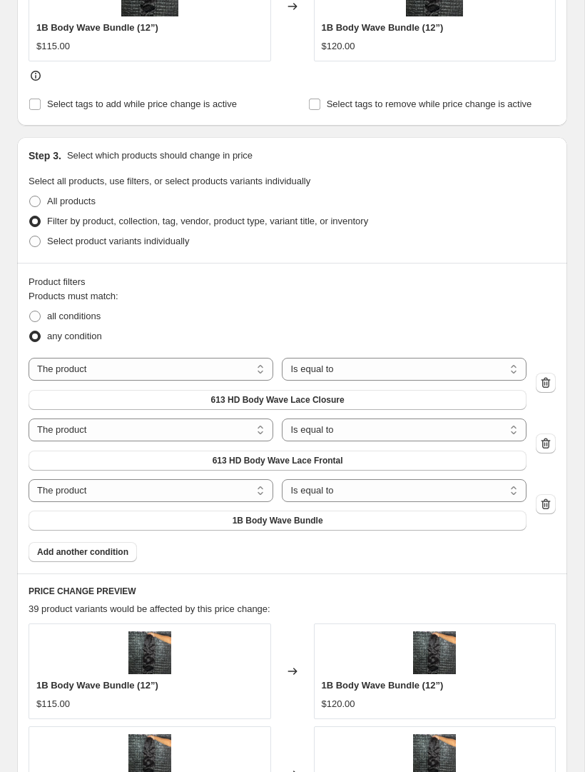
click at [353, 530] on button "1B Body Wave Bundle" at bounding box center [278, 520] width 498 height 20
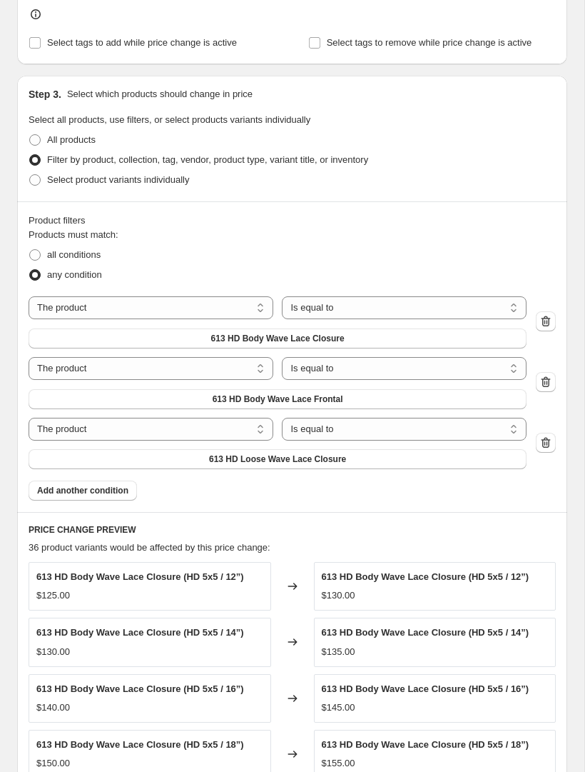
click at [114, 491] on span "Add another condition" at bounding box center [82, 490] width 91 height 11
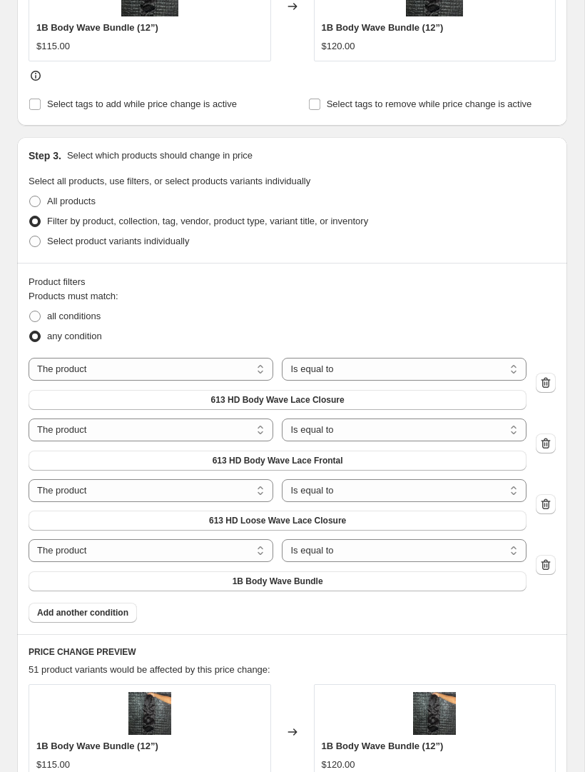
click at [336, 584] on button "1B Body Wave Bundle" at bounding box center [278, 581] width 498 height 20
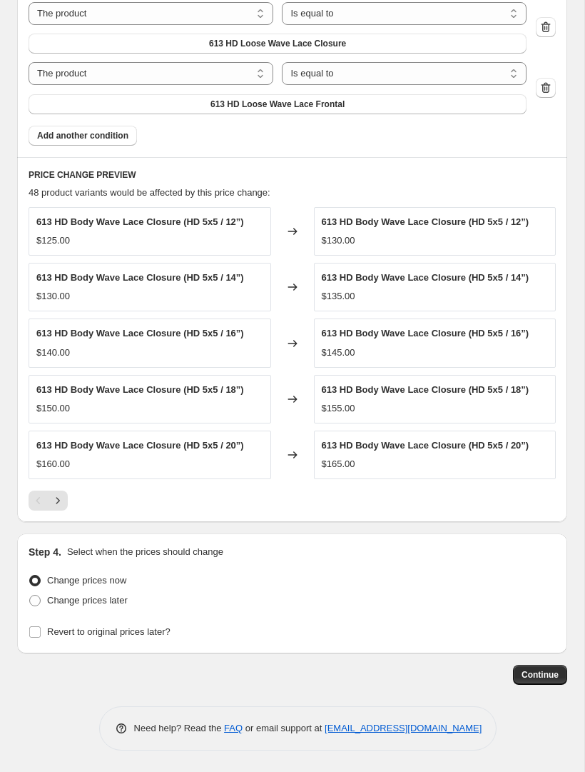
scroll to position [1093, 0]
click at [548, 683] on button "Continue" at bounding box center [540, 675] width 54 height 20
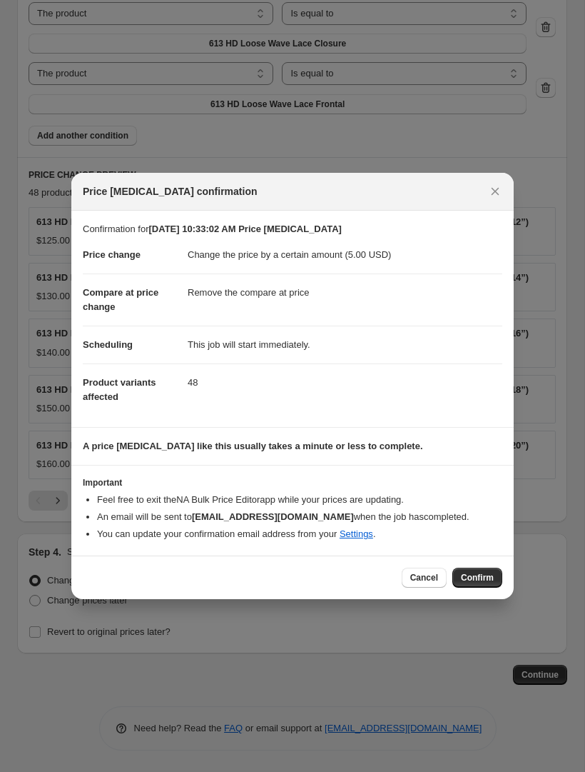
click at [481, 575] on span "Confirm" at bounding box center [477, 577] width 33 height 11
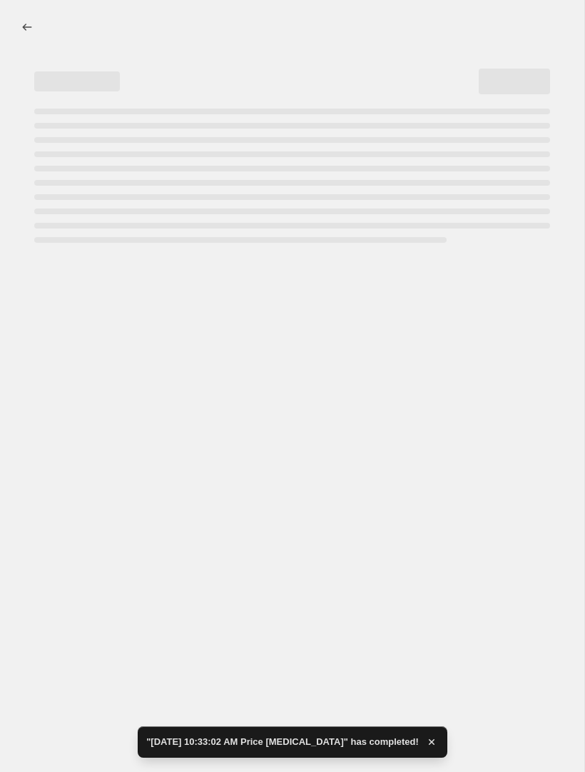
select select "by"
select select "remove"
